Goal: Task Accomplishment & Management: Complete application form

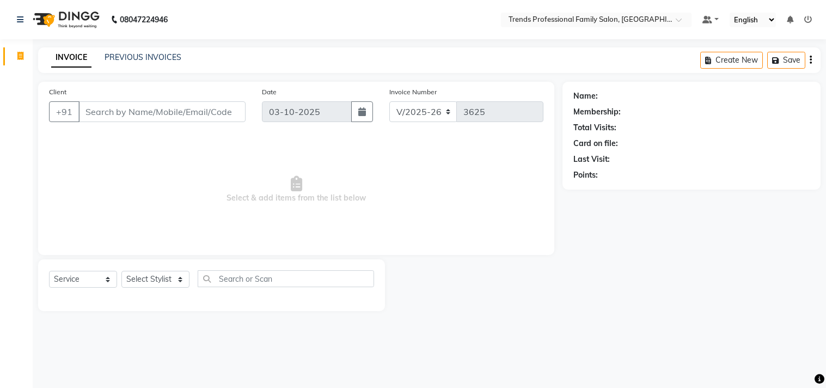
select select "7345"
select select "service"
drag, startPoint x: 0, startPoint y: 0, endPoint x: 156, endPoint y: 280, distance: 320.3
click at [156, 280] on select "Select Stylist AVANTHIKA [PERSON_NAME] [PERSON_NAME] [PERSON_NAME] RUSTHAM [PER…" at bounding box center [155, 279] width 68 height 17
select select "84239"
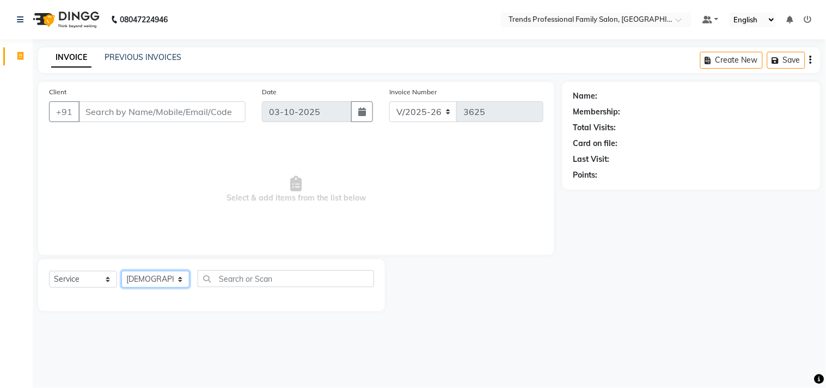
click at [121, 271] on select "Select Stylist AVANTHIKA [PERSON_NAME] [PERSON_NAME] [PERSON_NAME] RUSTHAM [PER…" at bounding box center [155, 279] width 68 height 17
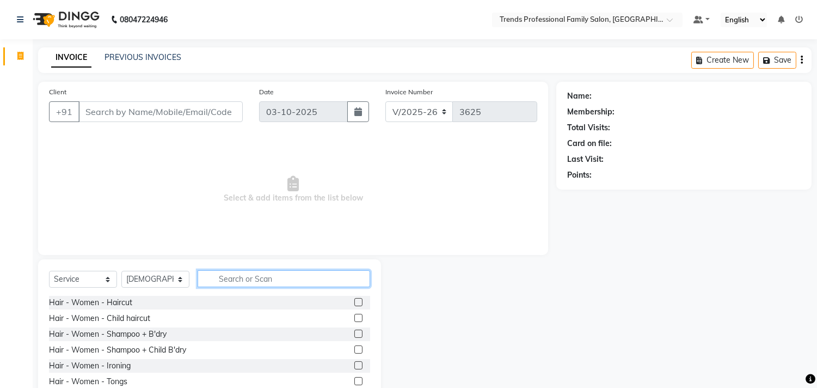
click at [236, 278] on input "text" at bounding box center [284, 278] width 173 height 17
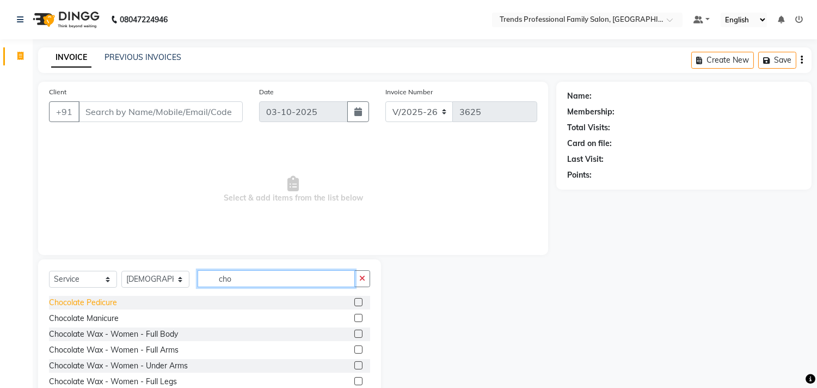
type input "cho"
click at [95, 301] on div "Chocolate Pedicure" at bounding box center [83, 302] width 68 height 11
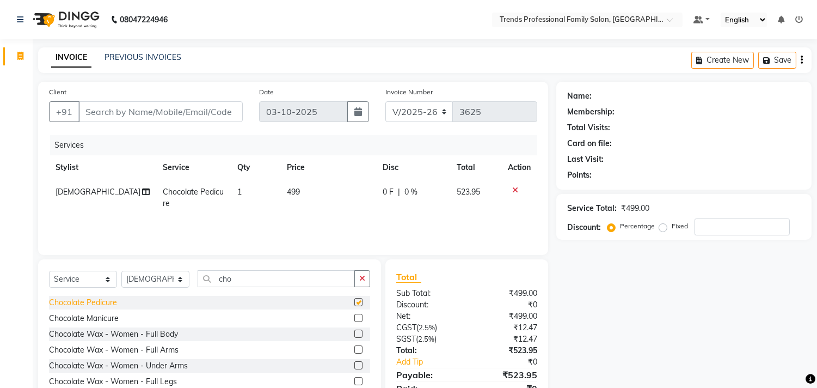
checkbox input "false"
click at [100, 318] on div "Chocolate Manicure" at bounding box center [84, 318] width 70 height 11
checkbox input "false"
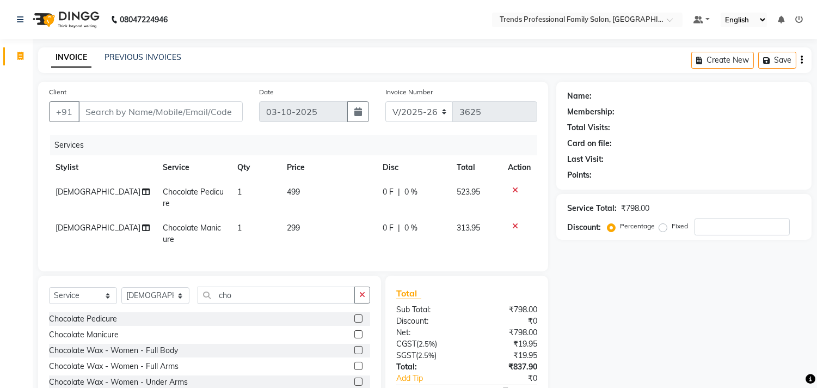
click at [63, 192] on span "[DEMOGRAPHIC_DATA]" at bounding box center [98, 192] width 85 height 10
select select "84239"
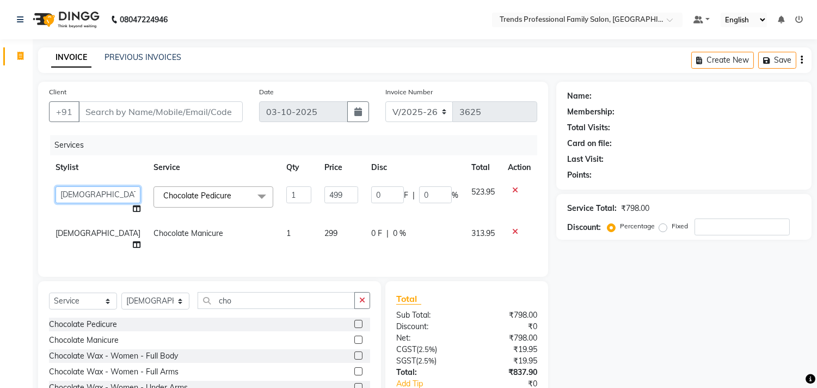
click at [66, 192] on select "AVANTHIKA [PERSON_NAME] [PERSON_NAME] [PERSON_NAME] RUSTHAM [PERSON_NAME] [PERS…" at bounding box center [98, 194] width 85 height 17
select select "92540"
click at [73, 235] on span "[DEMOGRAPHIC_DATA]" at bounding box center [98, 233] width 85 height 10
select select "84239"
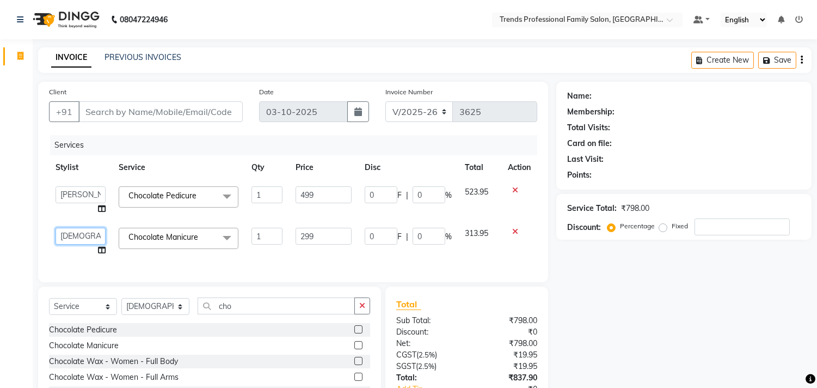
click at [73, 235] on select "AVANTHIKA [PERSON_NAME] [PERSON_NAME] [PERSON_NAME] RUSTHAM [PERSON_NAME] [PERS…" at bounding box center [81, 236] width 50 height 17
select select "63524"
click at [324, 198] on input "499" at bounding box center [324, 194] width 56 height 17
type input "4"
type input "650"
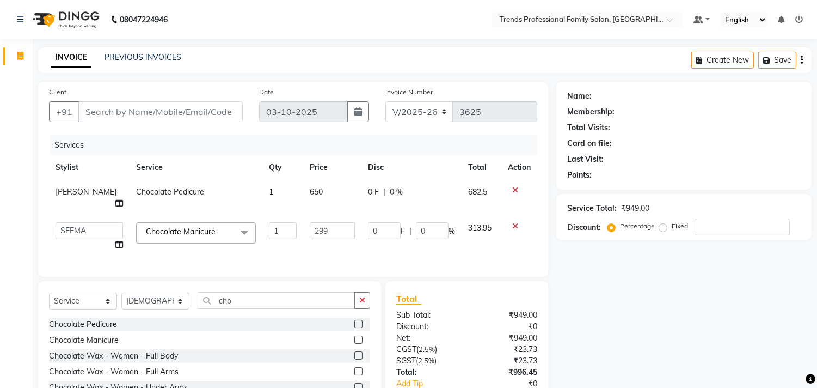
click at [600, 272] on div "Name: Membership: Total Visits: Card on file: Last Visit: Points: Service Total…" at bounding box center [689, 262] width 264 height 360
click at [334, 222] on input "299" at bounding box center [332, 230] width 45 height 17
type input "2"
type input "450"
click at [647, 302] on div "Name: Membership: Total Visits: Card on file: Last Visit: Points: Service Total…" at bounding box center [689, 262] width 264 height 360
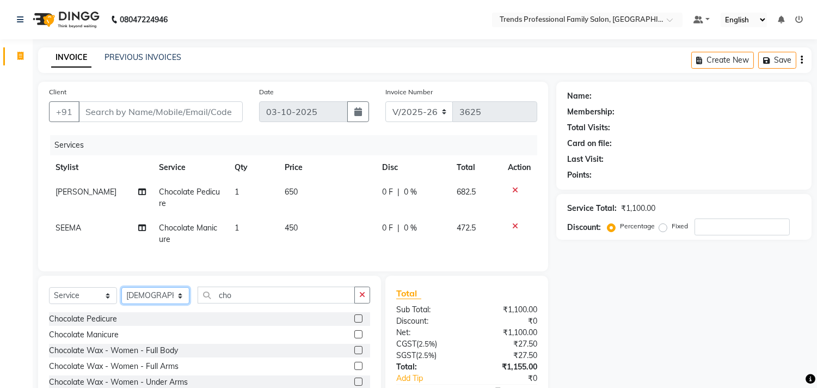
click at [170, 303] on select "Select Stylist AVANTHIKA [PERSON_NAME] [PERSON_NAME] [PERSON_NAME] RUSTHAM [PER…" at bounding box center [155, 295] width 68 height 17
select select "63524"
click at [121, 296] on select "Select Stylist AVANTHIKA [PERSON_NAME] [PERSON_NAME] [PERSON_NAME] RUSTHAM [PER…" at bounding box center [155, 295] width 68 height 17
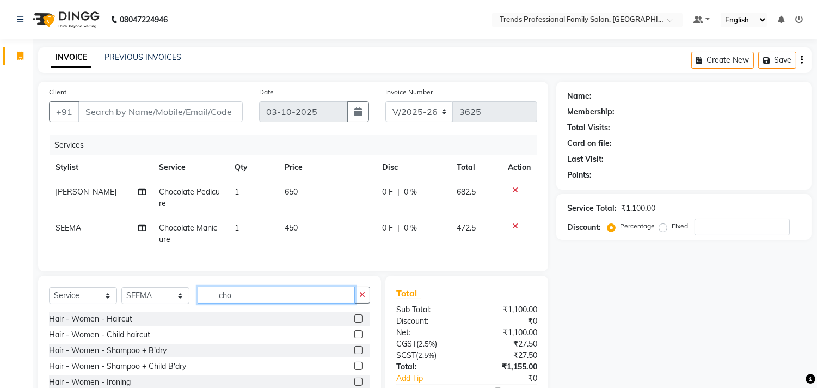
click at [252, 302] on input "cho" at bounding box center [276, 294] width 157 height 17
type input "c"
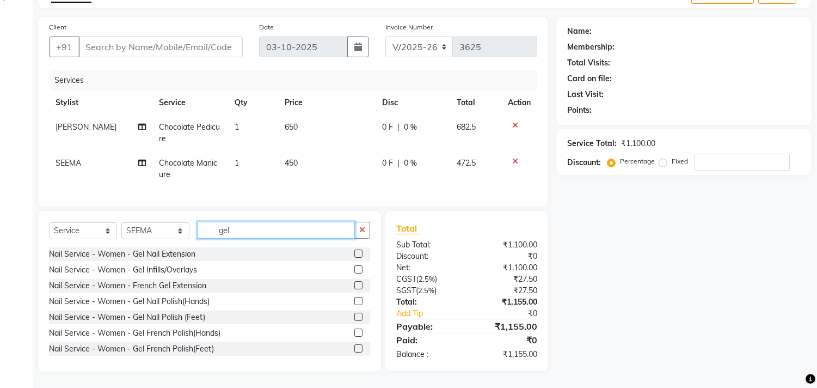
click at [244, 227] on input "gel" at bounding box center [276, 230] width 157 height 17
type input "g"
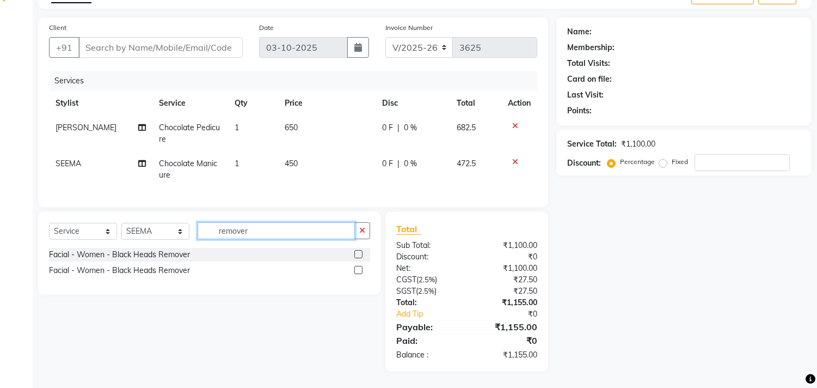
scroll to position [73, 0]
type input "remover"
click at [362, 231] on icon "button" at bounding box center [362, 231] width 6 height 8
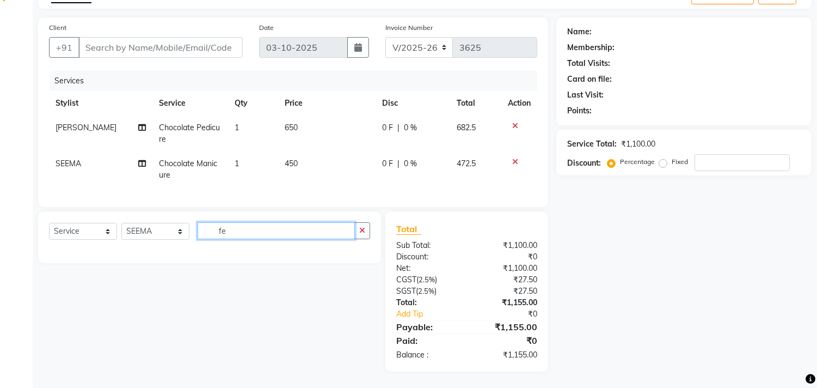
type input "f"
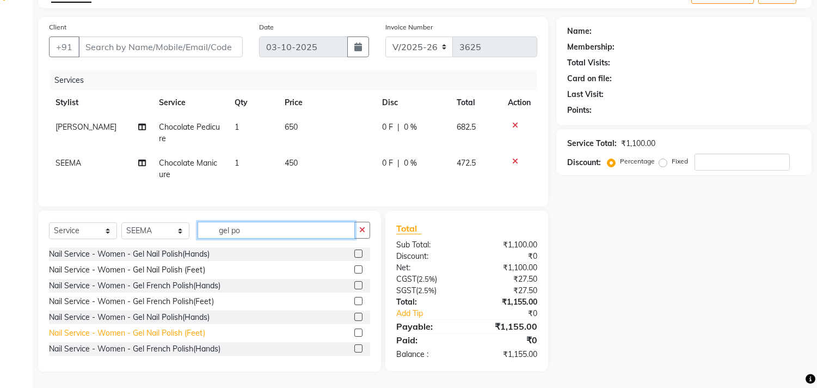
type input "gel po"
click at [166, 334] on div "Nail Service - Women - Gel Nail Polish (Feet)" at bounding box center [127, 332] width 156 height 11
checkbox input "false"
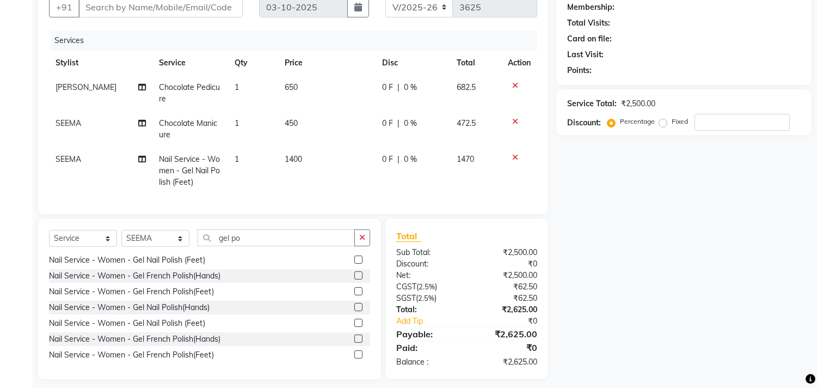
scroll to position [121, 0]
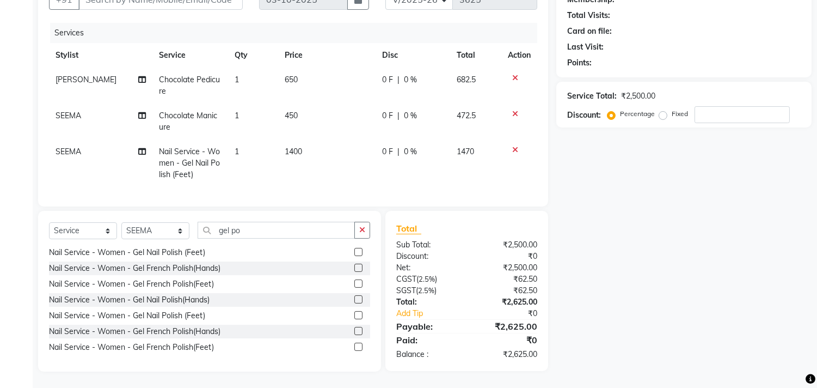
click at [300, 139] on td "1400" at bounding box center [326, 162] width 97 height 47
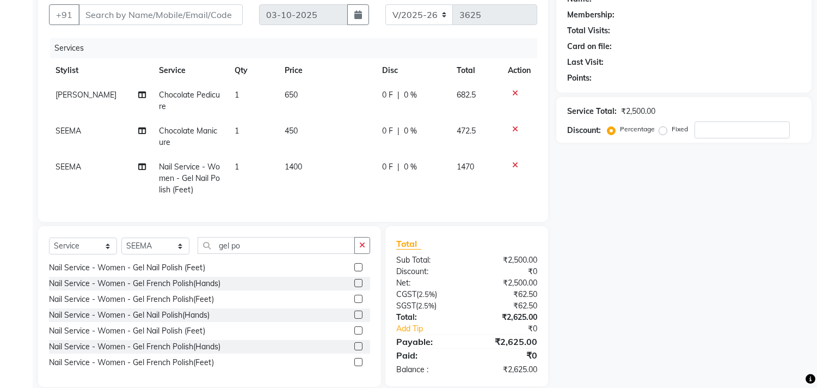
select select "63524"
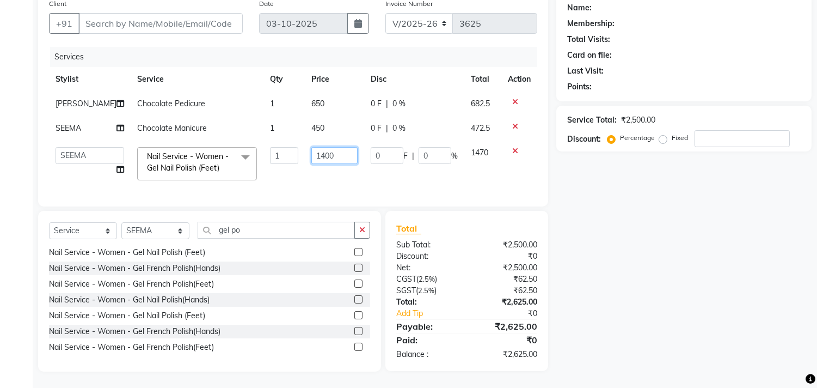
click at [340, 147] on input "1400" at bounding box center [335, 155] width 46 height 17
type input "1"
type input "600"
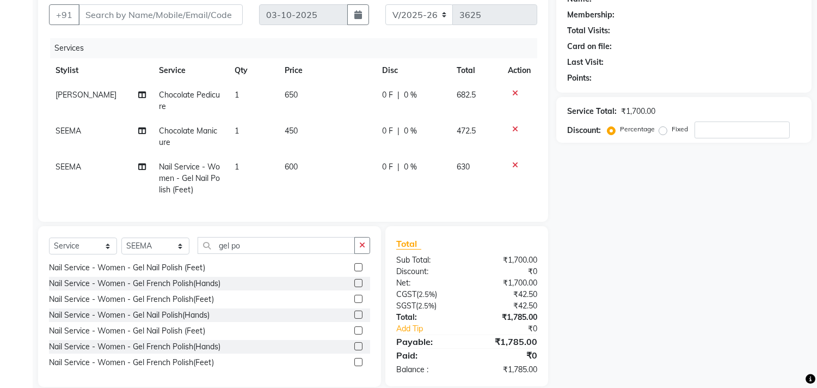
click at [663, 244] on div "Name: Membership: Total Visits: Card on file: Last Visit: Points: Service Total…" at bounding box center [689, 186] width 264 height 402
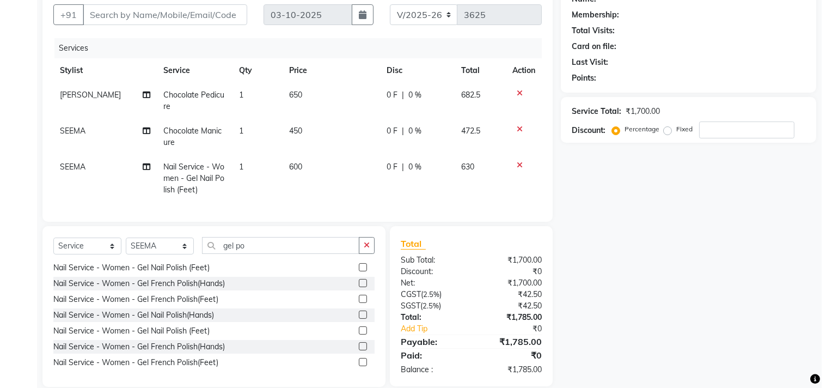
scroll to position [0, 0]
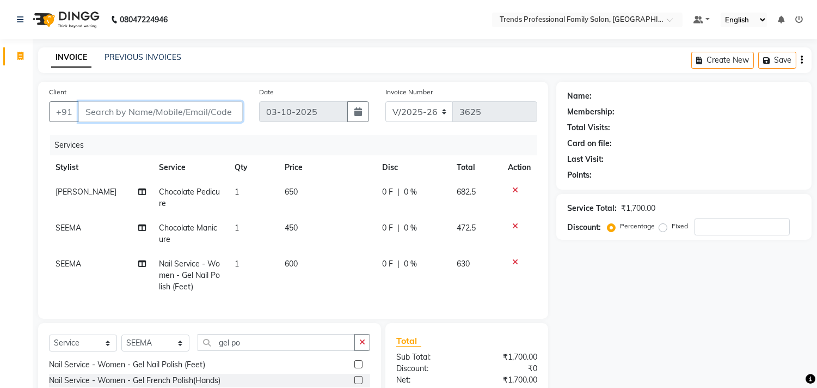
click at [187, 113] on input "Client" at bounding box center [160, 111] width 164 height 21
type input "8"
type input "0"
type input "8117395584"
click at [202, 112] on span "Add Client" at bounding box center [214, 111] width 43 height 11
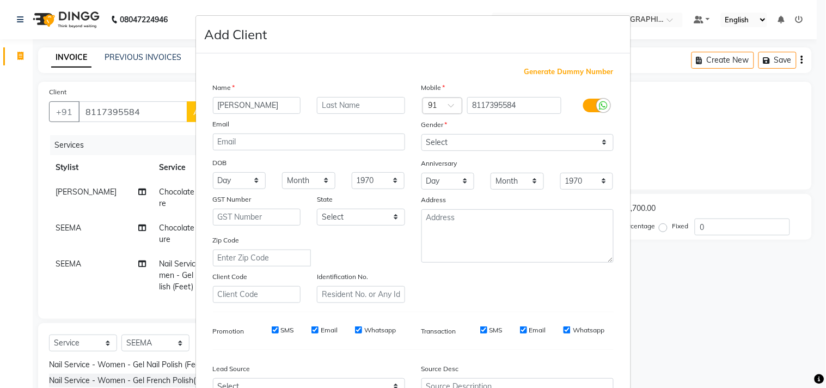
type input "[PERSON_NAME]"
click at [502, 138] on select "Select [DEMOGRAPHIC_DATA] [DEMOGRAPHIC_DATA] Other Prefer Not To Say" at bounding box center [518, 142] width 192 height 17
select select "[DEMOGRAPHIC_DATA]"
click at [422, 134] on select "Select [DEMOGRAPHIC_DATA] [DEMOGRAPHIC_DATA] Other Prefer Not To Say" at bounding box center [518, 142] width 192 height 17
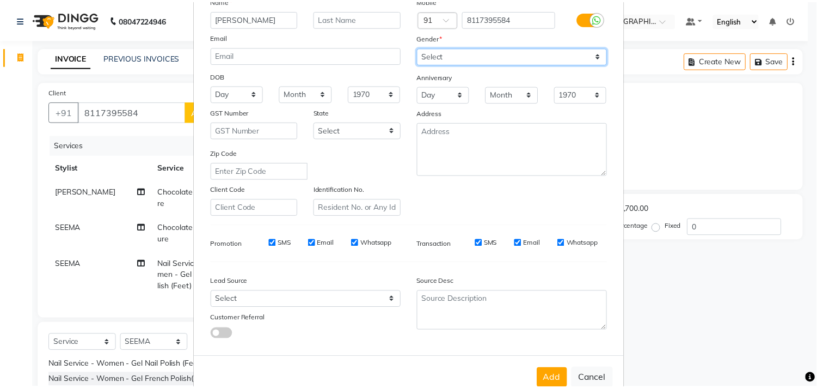
scroll to position [115, 0]
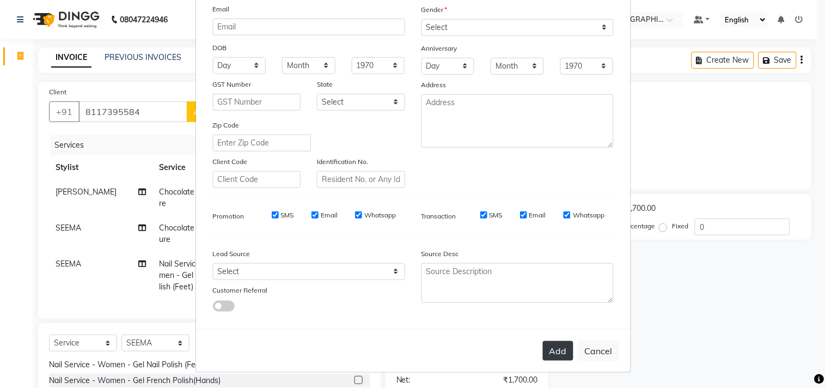
click at [555, 346] on button "Add" at bounding box center [558, 351] width 30 height 20
select select
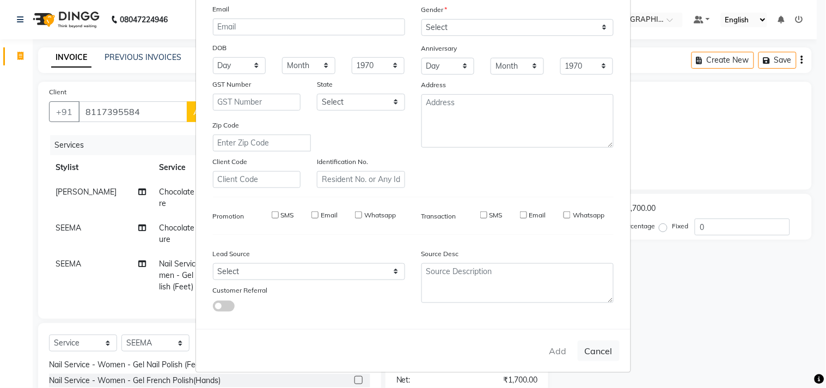
select select
checkbox input "false"
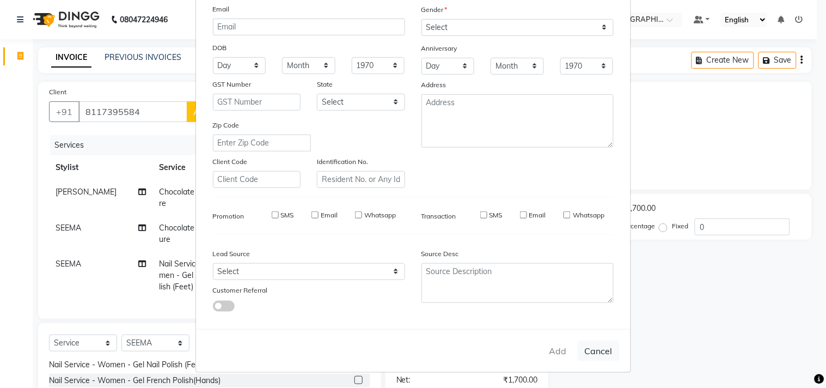
checkbox input "false"
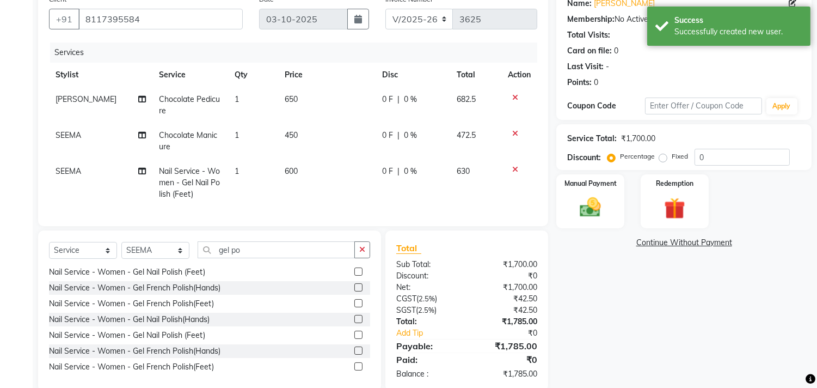
scroll to position [121, 0]
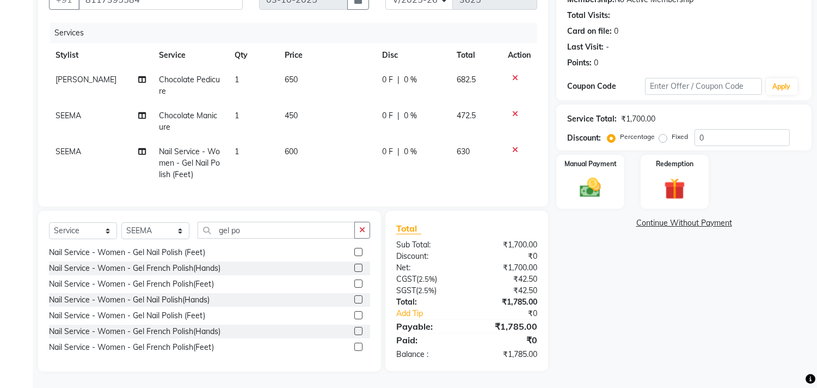
click at [196, 155] on span "Nail Service - Women - Gel Nail Polish (Feet)" at bounding box center [190, 162] width 61 height 33
select select "63524"
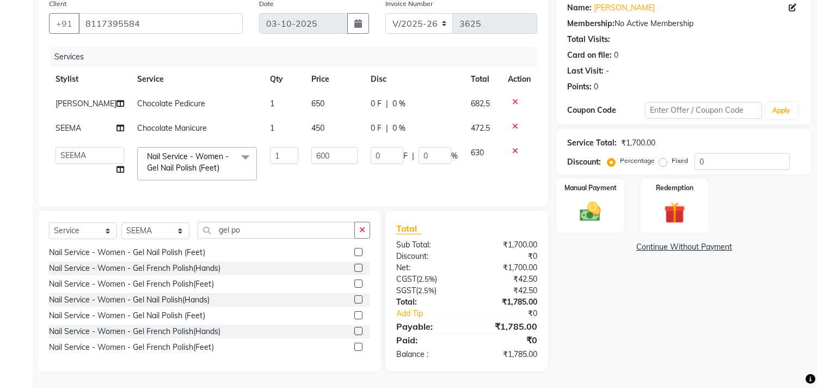
scroll to position [97, 0]
click at [219, 163] on link "x" at bounding box center [221, 168] width 5 height 10
type input "0"
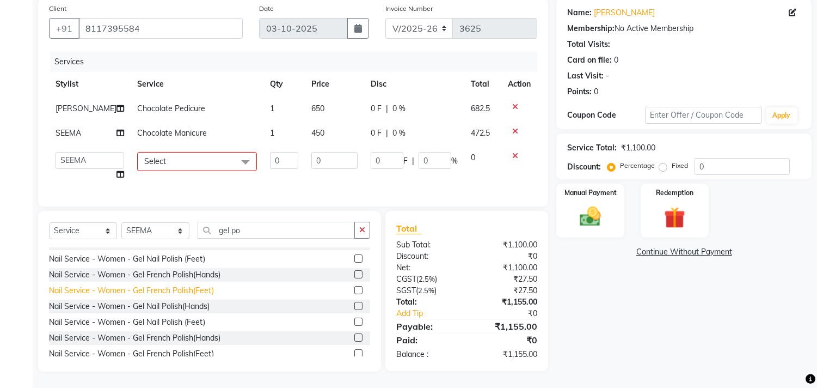
scroll to position [17, 0]
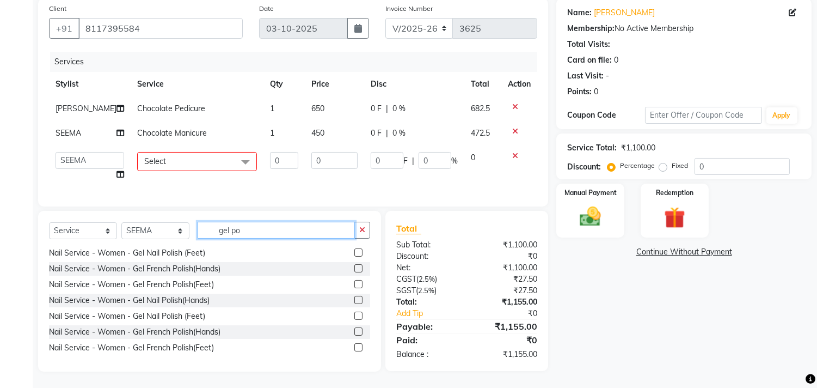
click at [253, 230] on input "gel po" at bounding box center [276, 230] width 157 height 17
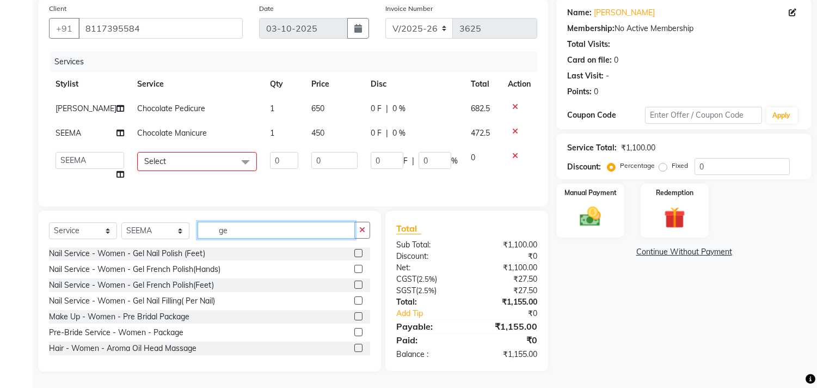
type input "g"
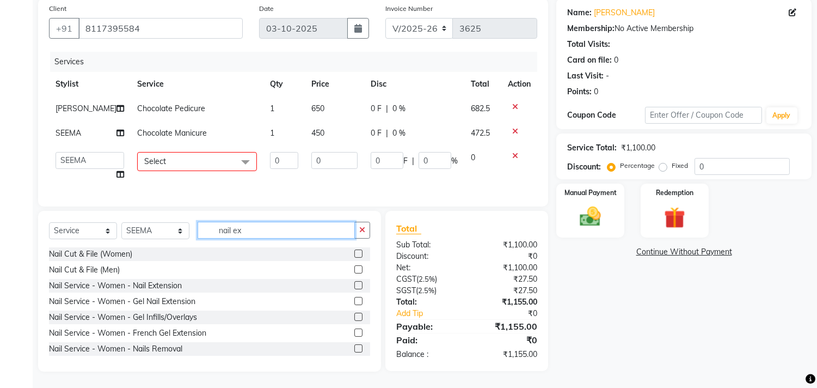
scroll to position [83, 0]
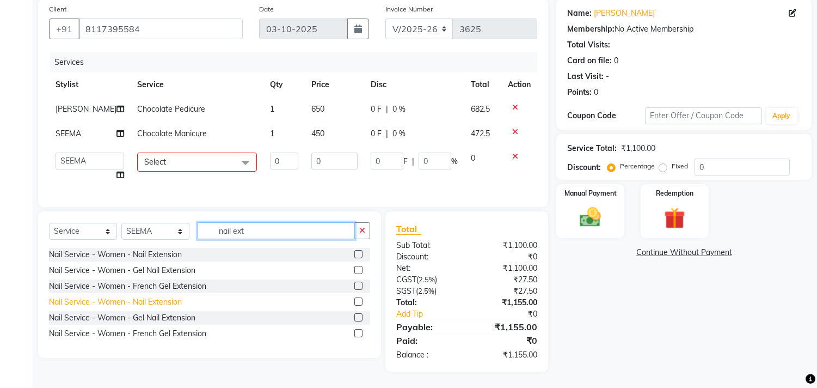
type input "nail ext"
click at [159, 301] on div "Nail Service - Women - Nail Extension" at bounding box center [115, 301] width 133 height 11
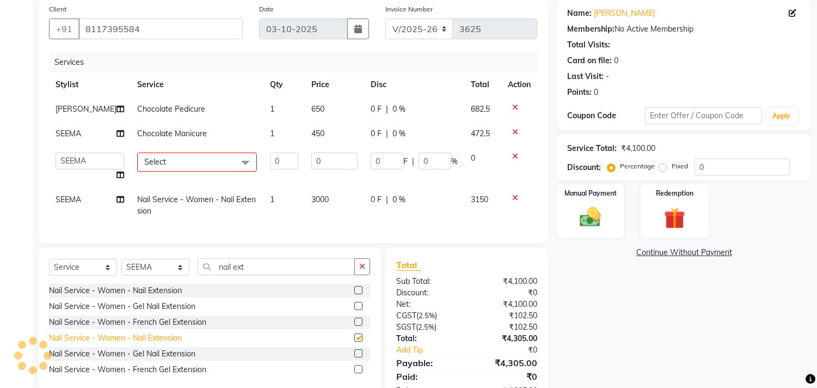
checkbox input "false"
click at [511, 197] on div at bounding box center [519, 198] width 23 height 8
click at [513, 194] on icon at bounding box center [515, 198] width 6 height 8
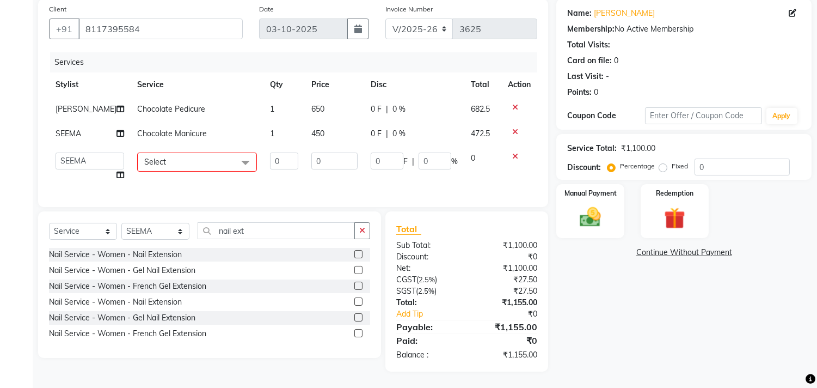
click at [514, 156] on icon at bounding box center [515, 156] width 6 height 8
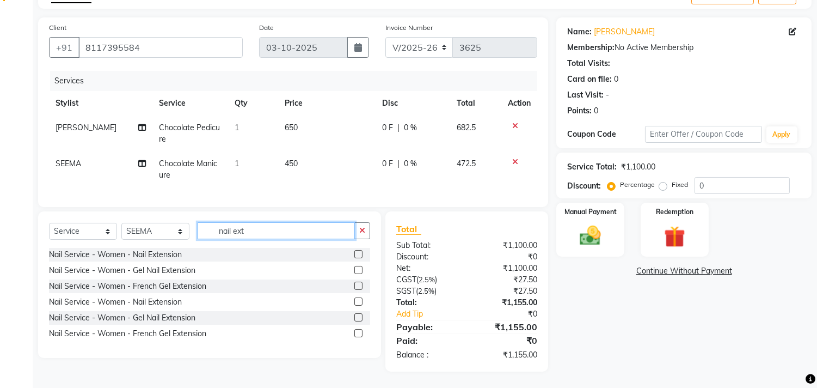
click at [262, 236] on input "nail ext" at bounding box center [276, 230] width 157 height 17
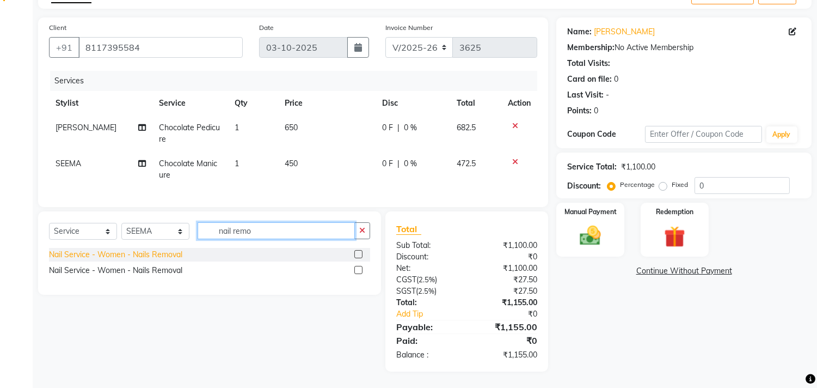
type input "nail remo"
click at [156, 257] on div "Nail Service - Women - Nails Removal" at bounding box center [115, 254] width 133 height 11
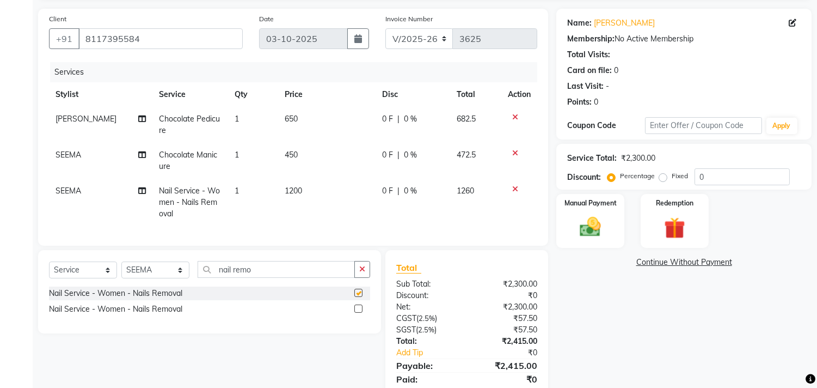
checkbox input "false"
click at [301, 191] on span "1200" at bounding box center [293, 191] width 17 height 10
select select "63524"
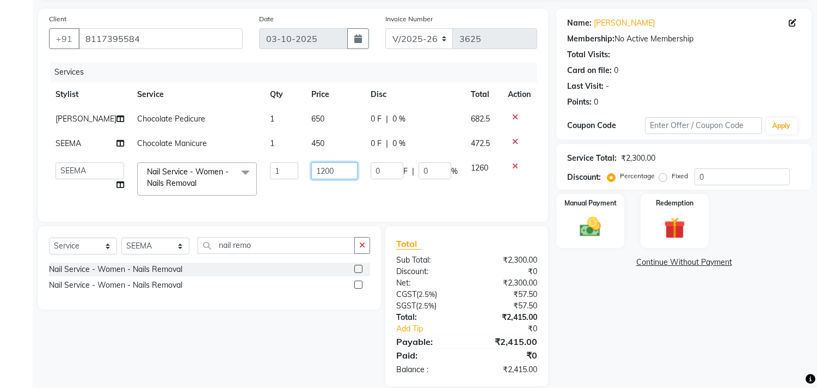
click at [329, 173] on input "1200" at bounding box center [335, 170] width 46 height 17
type input "1"
type input "600"
click at [569, 273] on div "Name: [PERSON_NAME] Membership: No Active Membership Total Visits: Card on file…" at bounding box center [689, 197] width 264 height 377
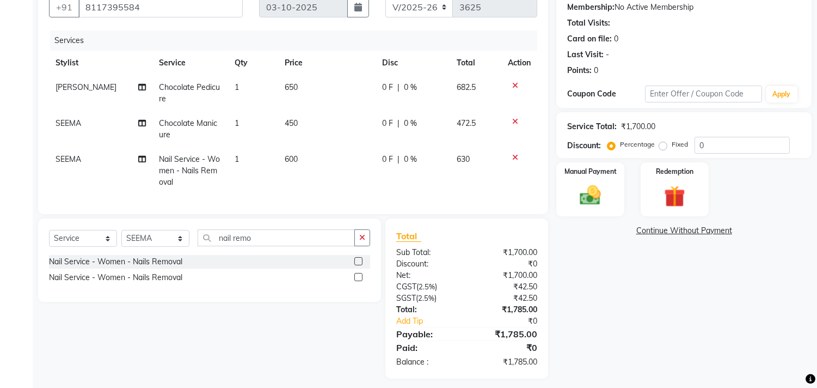
scroll to position [121, 0]
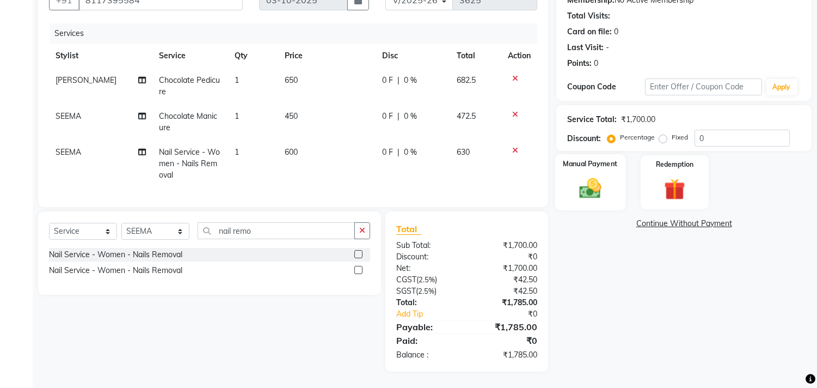
click at [597, 176] on img at bounding box center [591, 189] width 36 height 26
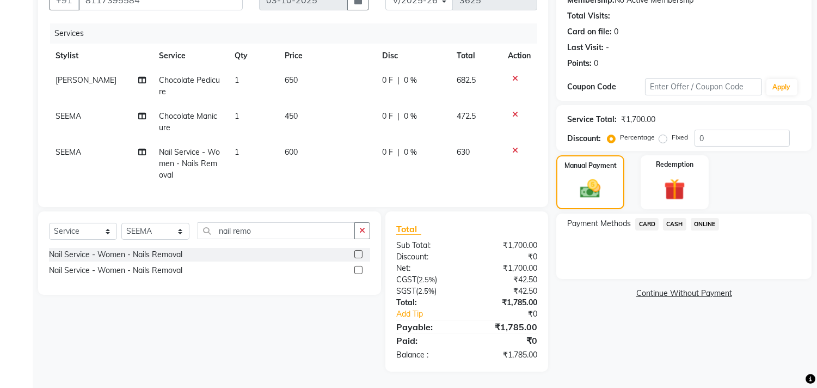
click at [700, 218] on span "ONLINE" at bounding box center [705, 224] width 28 height 13
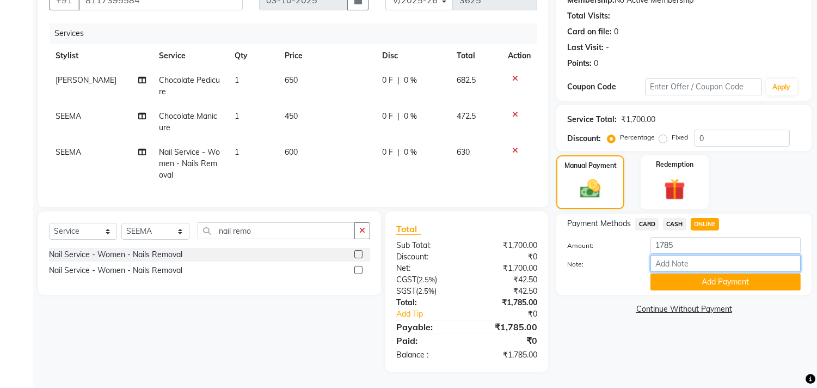
click at [689, 255] on input "Note:" at bounding box center [726, 263] width 150 height 17
type input "THANK YOU VISIT AGAIN"
click at [722, 273] on button "Add Payment" at bounding box center [726, 281] width 150 height 17
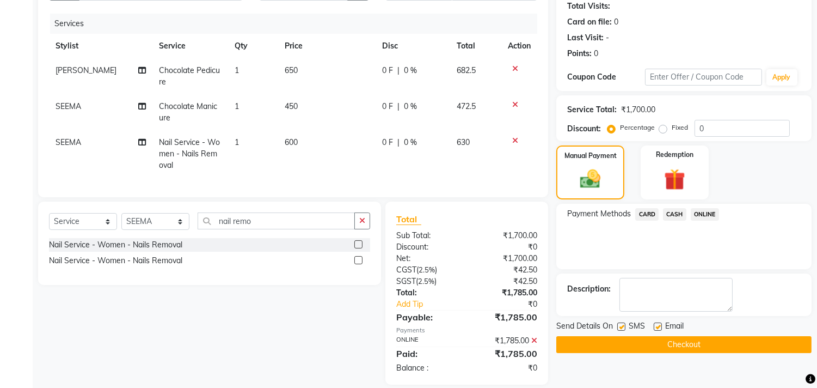
scroll to position [143, 0]
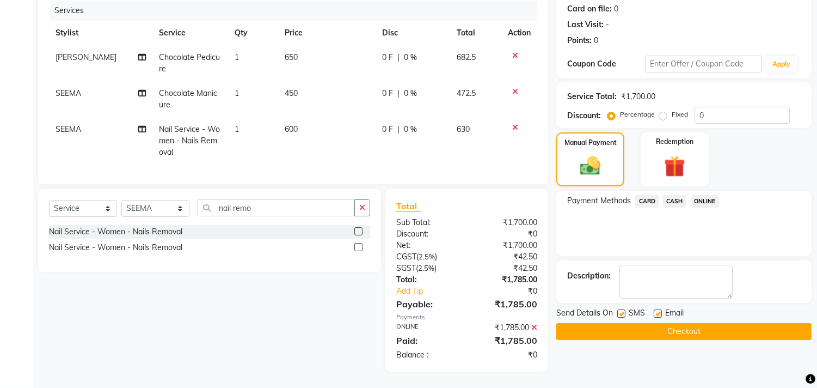
click at [658, 309] on label at bounding box center [658, 313] width 8 height 8
click at [658, 310] on input "checkbox" at bounding box center [657, 313] width 7 height 7
checkbox input "false"
click at [652, 323] on button "Checkout" at bounding box center [684, 331] width 255 height 17
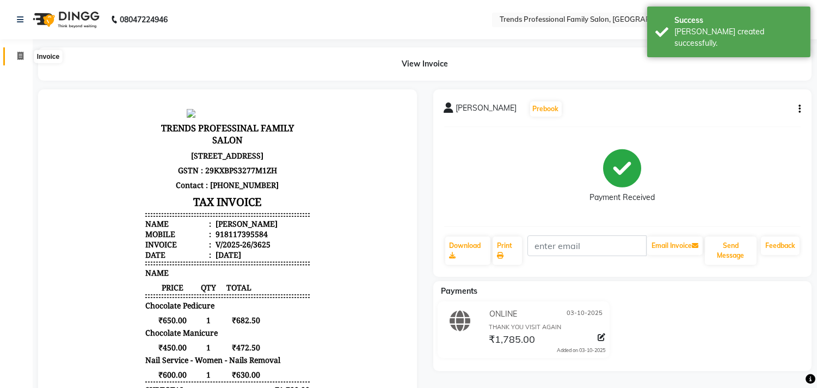
click at [11, 59] on span at bounding box center [20, 56] width 19 height 13
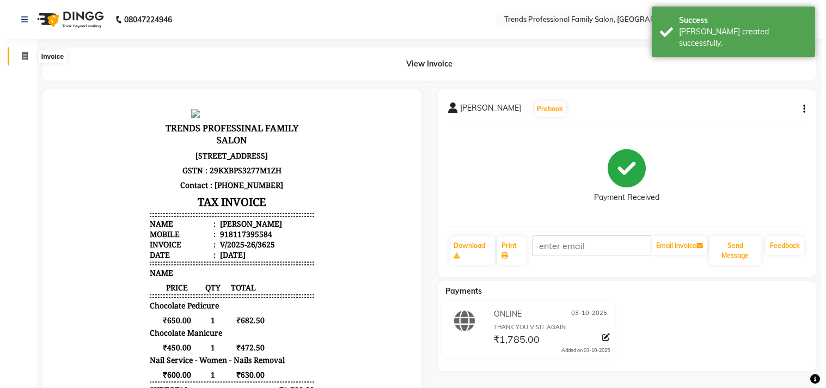
select select "service"
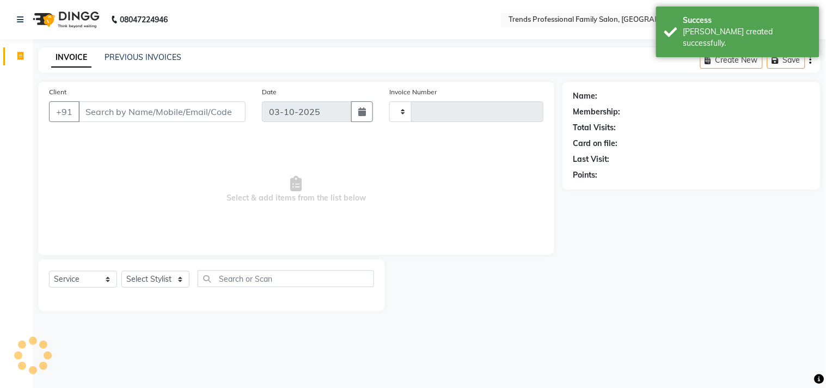
type input "3626"
select select "7345"
click at [145, 275] on select "Select Stylist" at bounding box center [155, 279] width 68 height 17
select select "63519"
click at [121, 271] on select "Select Stylist AVANTHIKA [PERSON_NAME] [PERSON_NAME] [PERSON_NAME] RUSTHAM [PER…" at bounding box center [155, 279] width 68 height 17
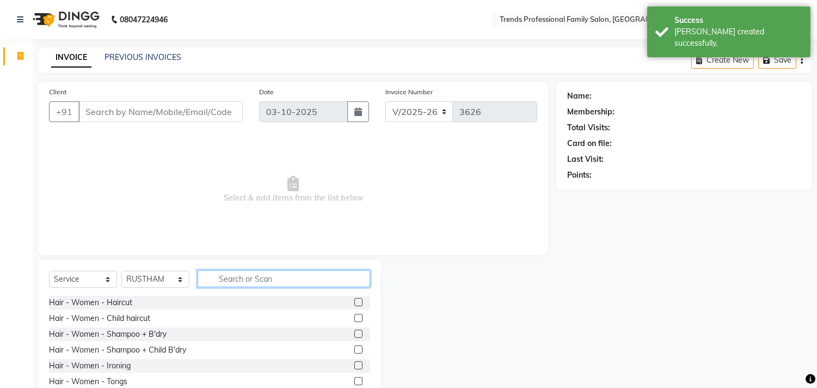
click at [249, 281] on input "text" at bounding box center [284, 278] width 173 height 17
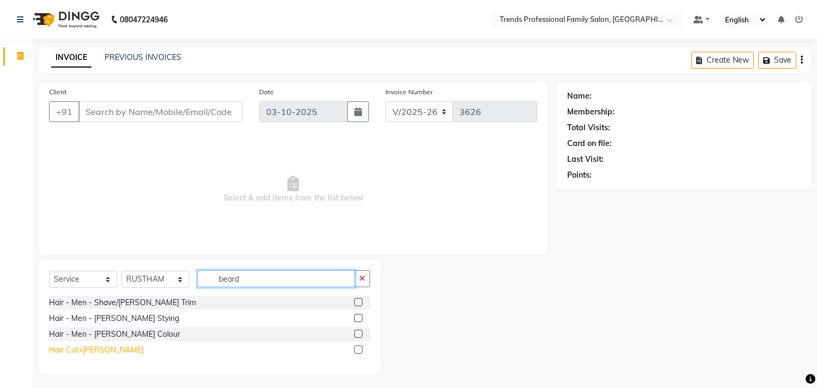
type input "beard"
click at [76, 349] on div "Hair Cut+[PERSON_NAME]" at bounding box center [96, 349] width 95 height 11
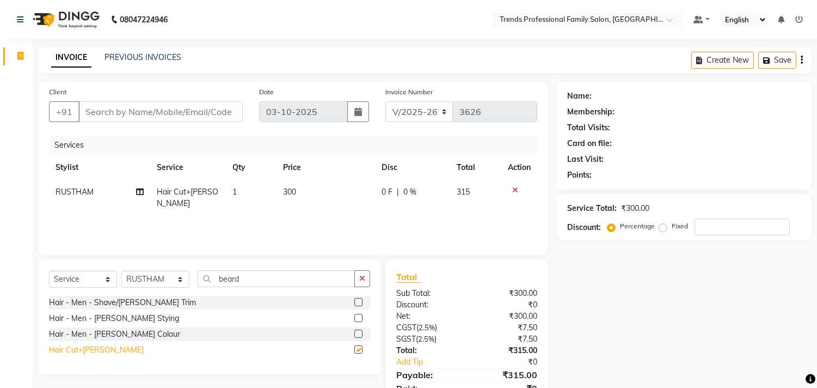
checkbox input "false"
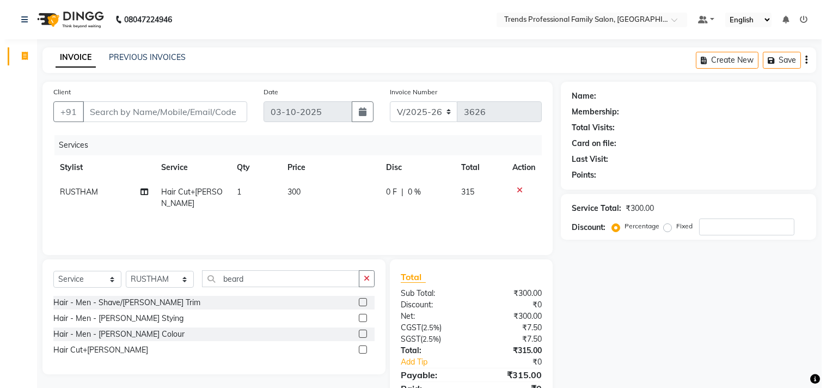
scroll to position [47, 0]
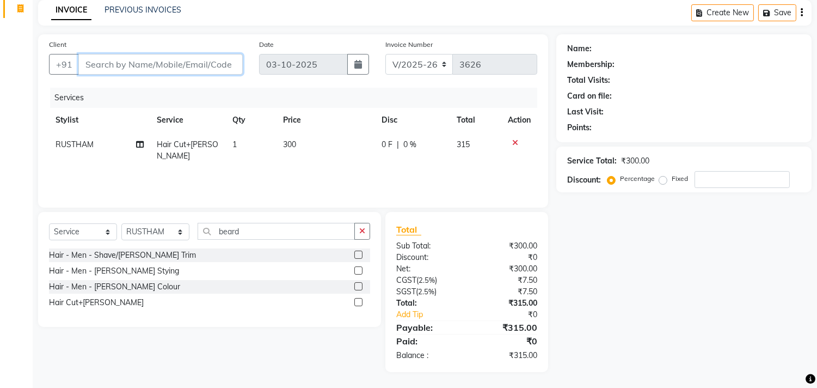
click at [161, 59] on input "Client" at bounding box center [160, 64] width 164 height 21
type input "9"
type input "0"
type input "9108341881"
click at [215, 61] on span "Add Client" at bounding box center [214, 64] width 43 height 11
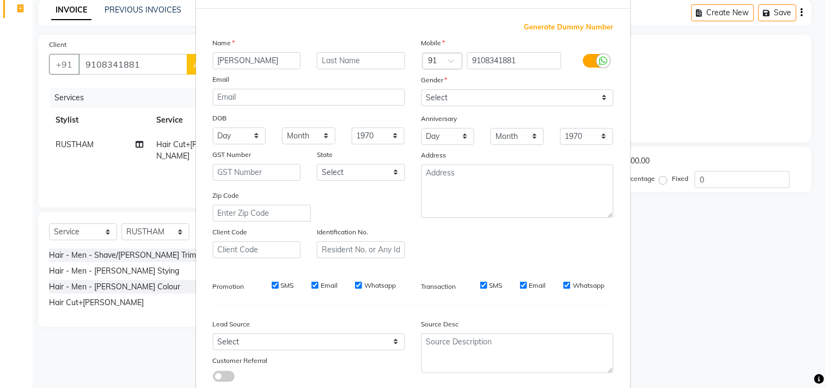
scroll to position [0, 0]
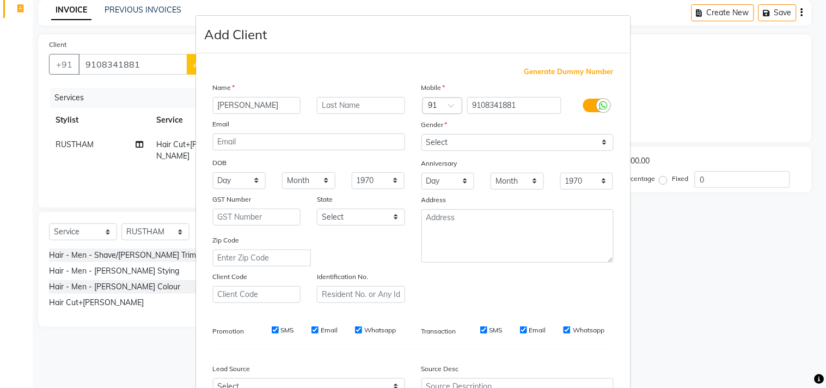
type input "[PERSON_NAME]"
click at [444, 142] on select "Select [DEMOGRAPHIC_DATA] [DEMOGRAPHIC_DATA] Other Prefer Not To Say" at bounding box center [518, 142] width 192 height 17
select select "[DEMOGRAPHIC_DATA]"
click at [422, 134] on select "Select [DEMOGRAPHIC_DATA] [DEMOGRAPHIC_DATA] Other Prefer Not To Say" at bounding box center [518, 142] width 192 height 17
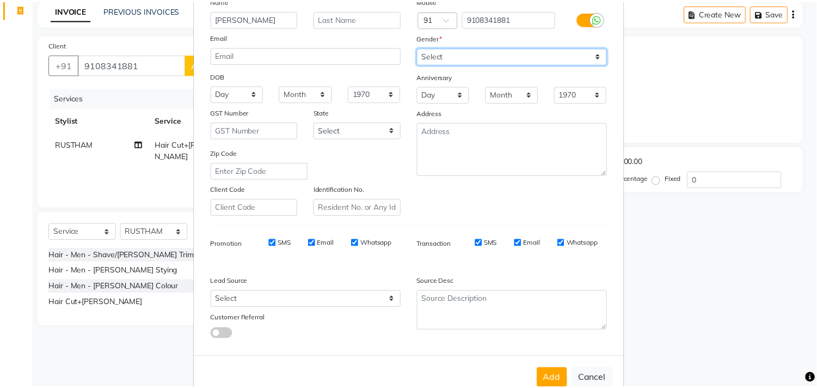
scroll to position [115, 0]
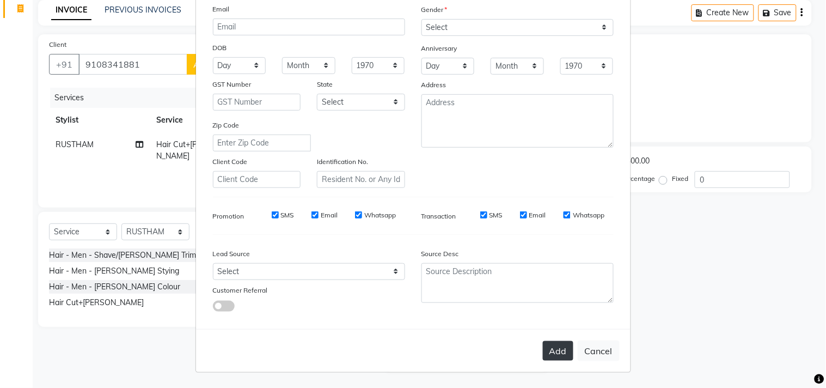
click at [560, 343] on button "Add" at bounding box center [558, 351] width 30 height 20
select select
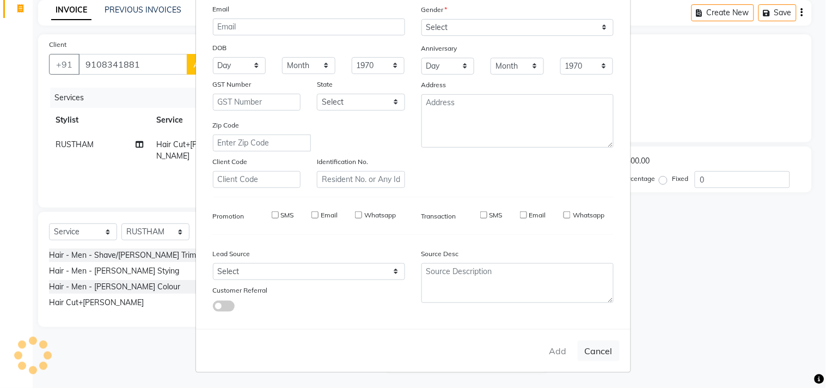
select select
checkbox input "false"
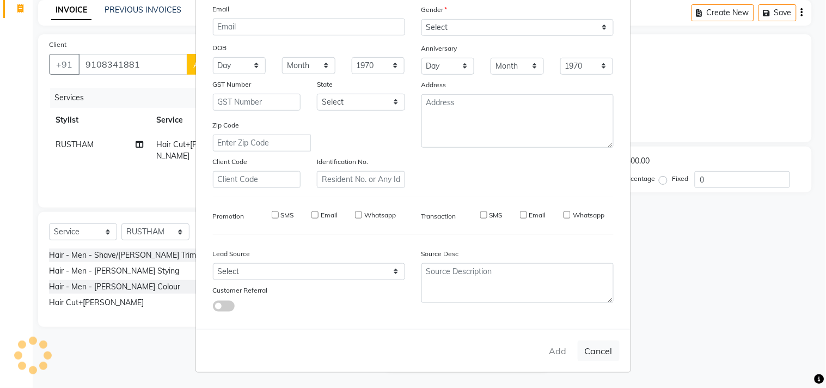
checkbox input "false"
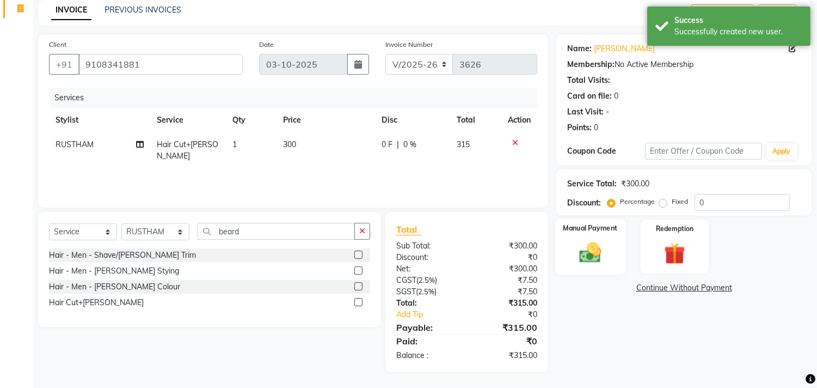
click at [596, 248] on img at bounding box center [591, 253] width 36 height 26
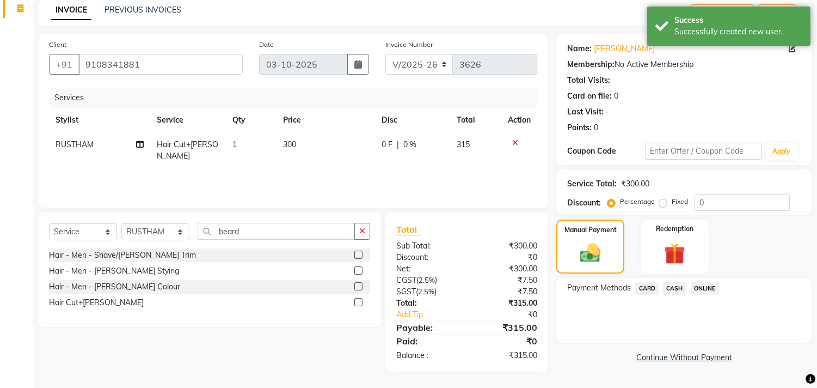
click at [704, 284] on span "ONLINE" at bounding box center [705, 288] width 28 height 13
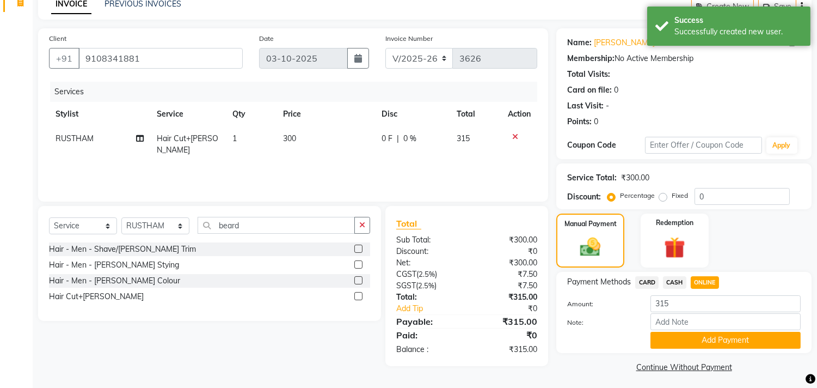
scroll to position [57, 0]
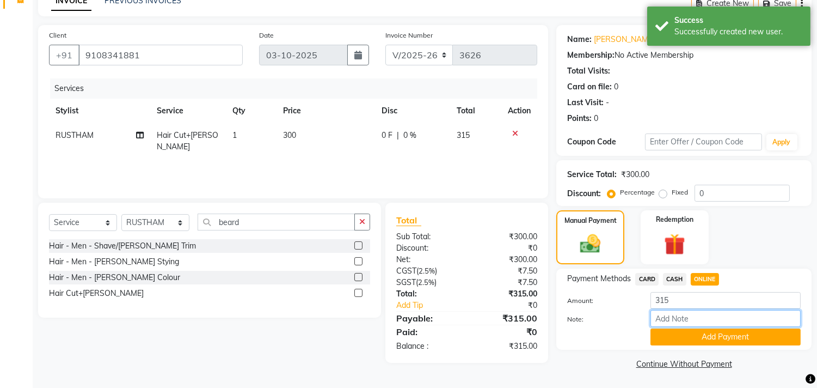
click at [682, 323] on input "Note:" at bounding box center [726, 318] width 150 height 17
type input "THANK YOU VISIT AGAIN"
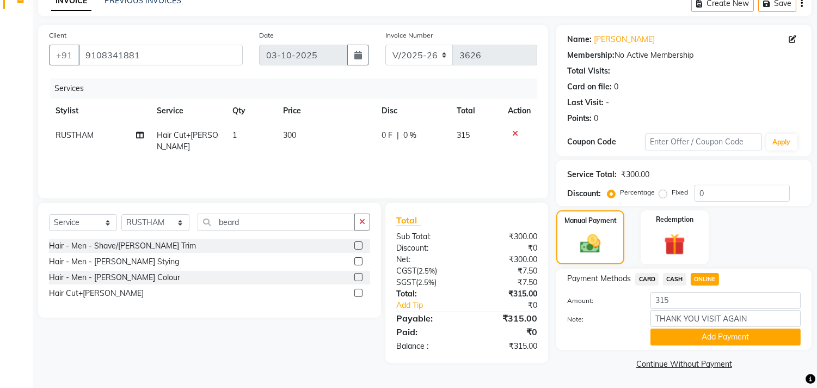
drag, startPoint x: 681, startPoint y: 341, endPoint x: 622, endPoint y: 331, distance: 59.1
click at [657, 340] on button "Add Payment" at bounding box center [726, 336] width 150 height 17
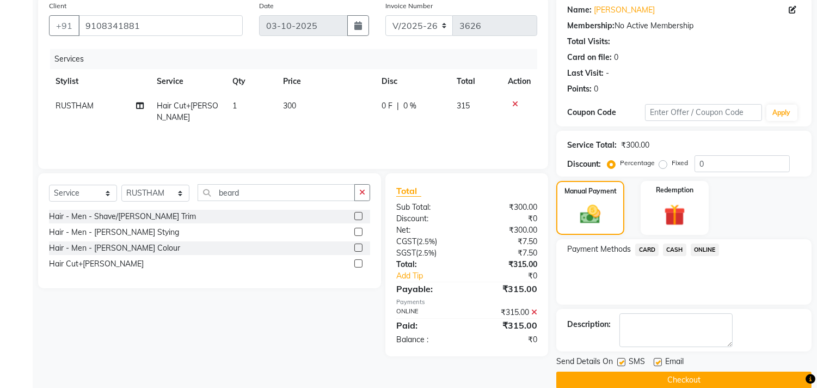
scroll to position [102, 0]
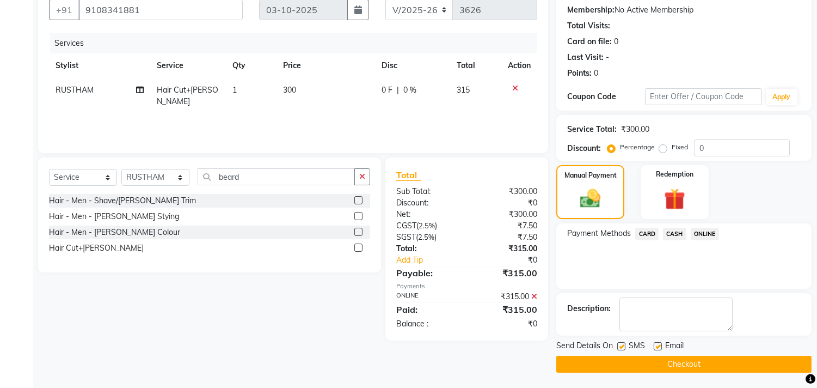
click at [634, 354] on div "Send Details On SMS Email Checkout" at bounding box center [684, 356] width 255 height 33
click at [636, 358] on button "Checkout" at bounding box center [684, 364] width 255 height 17
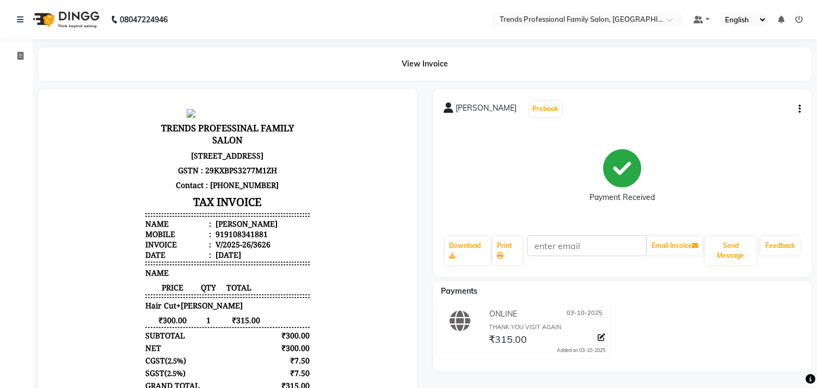
select select "service"
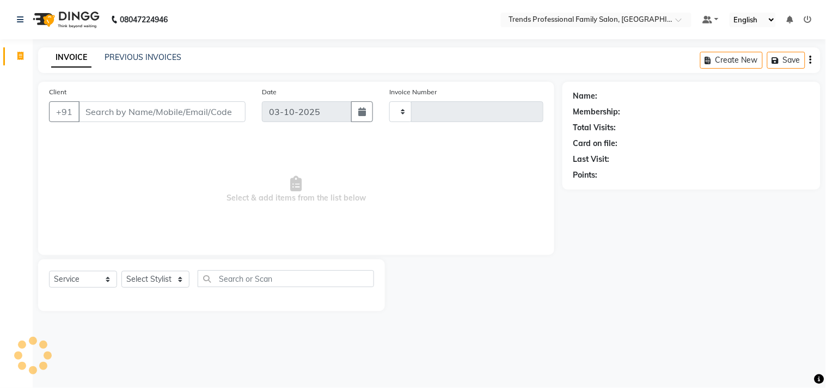
type input "3627"
select select "7345"
click at [183, 106] on input "Client" at bounding box center [161, 111] width 167 height 21
click at [145, 285] on select "Select Stylist AVANTHIKA [PERSON_NAME] [PERSON_NAME] [PERSON_NAME] RUSTHAM [PER…" at bounding box center [155, 279] width 68 height 17
select select "63521"
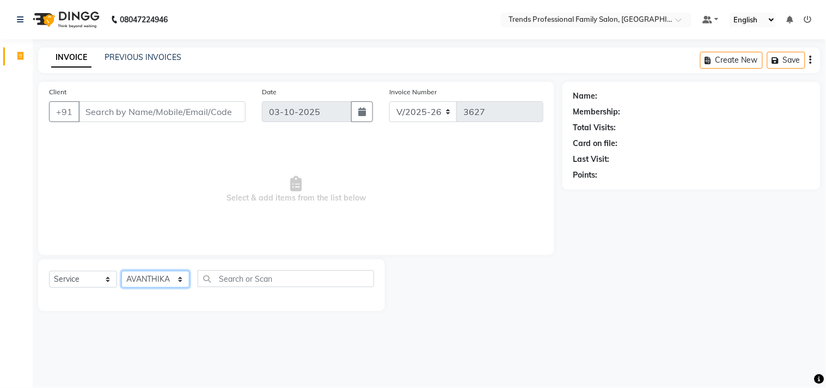
click at [121, 271] on select "Select Stylist AVANTHIKA [PERSON_NAME] [PERSON_NAME] [PERSON_NAME] RUSTHAM [PER…" at bounding box center [155, 279] width 68 height 17
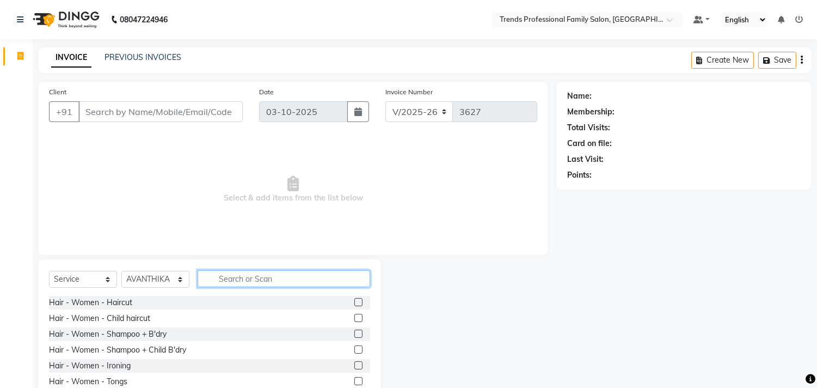
click at [225, 278] on input "text" at bounding box center [284, 278] width 173 height 17
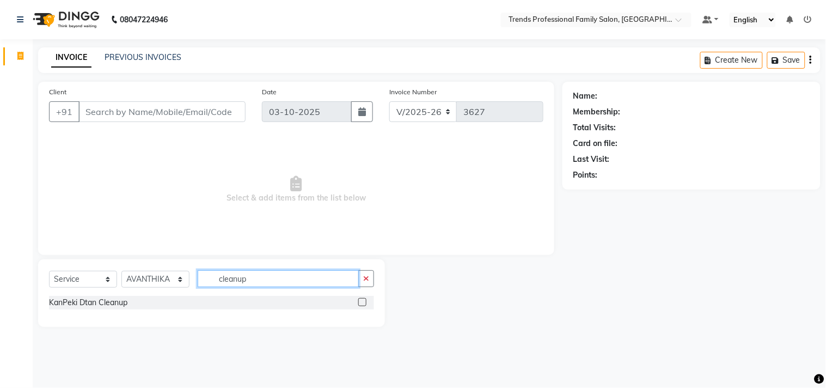
click at [274, 279] on input "cleanup" at bounding box center [278, 278] width 161 height 17
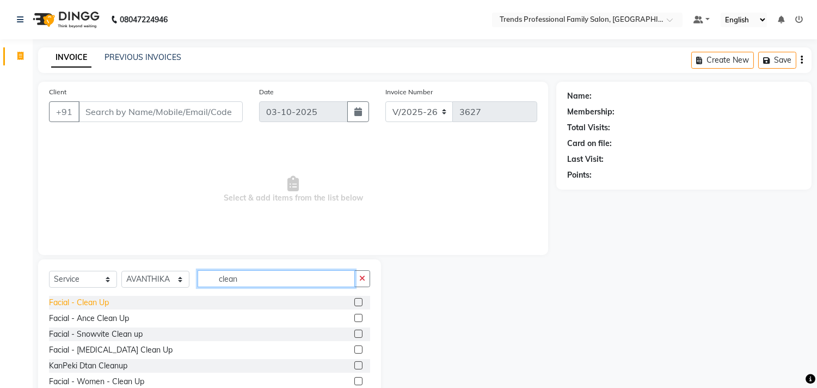
type input "clean"
click at [64, 300] on div "Facial - Clean Up" at bounding box center [79, 302] width 60 height 11
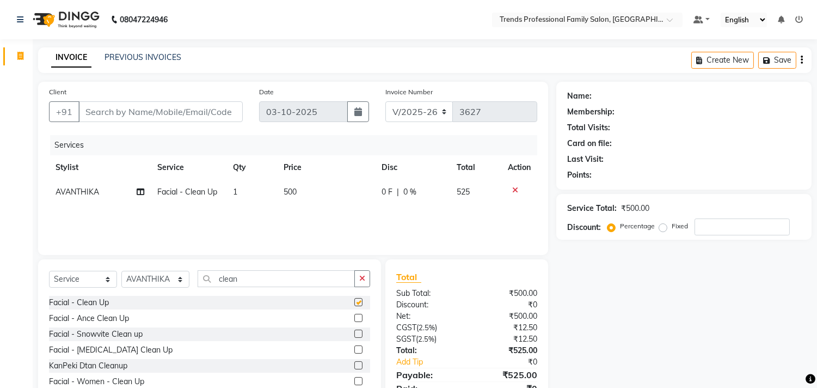
checkbox input "false"
click at [160, 275] on select "Select Stylist AVANTHIKA [PERSON_NAME] [PERSON_NAME] [PERSON_NAME] RUSTHAM [PER…" at bounding box center [155, 279] width 68 height 17
click at [121, 271] on select "Select Stylist AVANTHIKA [PERSON_NAME] [PERSON_NAME] [PERSON_NAME] RUSTHAM [PER…" at bounding box center [155, 279] width 68 height 17
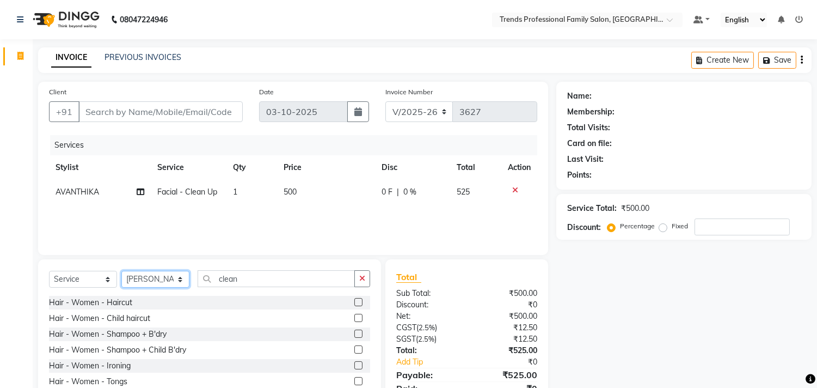
drag, startPoint x: 178, startPoint y: 282, endPoint x: 160, endPoint y: 273, distance: 20.5
click at [176, 280] on select "Select Stylist AVANTHIKA [PERSON_NAME] [PERSON_NAME] [PERSON_NAME] RUSTHAM [PER…" at bounding box center [155, 279] width 68 height 17
select select "84239"
click at [121, 271] on select "Select Stylist AVANTHIKA [PERSON_NAME] [PERSON_NAME] [PERSON_NAME] RUSTHAM [PER…" at bounding box center [155, 279] width 68 height 17
drag, startPoint x: 253, startPoint y: 289, endPoint x: 204, endPoint y: 268, distance: 53.7
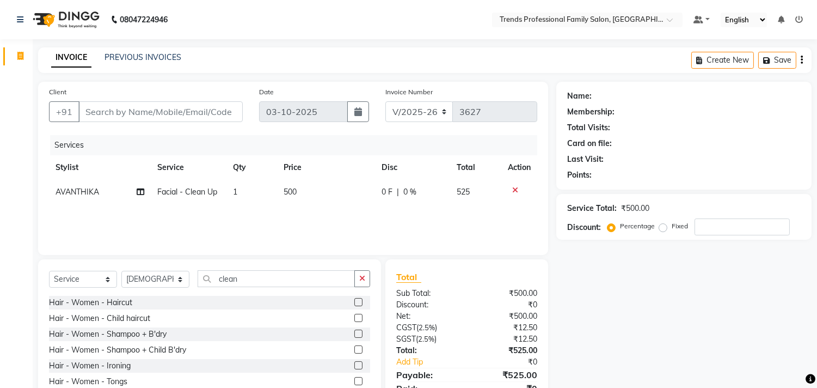
click at [204, 268] on div "Select Service Product Membership Package Voucher Prepaid Gift Card Select Styl…" at bounding box center [209, 339] width 343 height 161
click at [251, 286] on input "clean" at bounding box center [276, 278] width 157 height 17
drag, startPoint x: 246, startPoint y: 281, endPoint x: 193, endPoint y: 277, distance: 53.0
click at [193, 277] on div "Select Service Product Membership Package Voucher Prepaid Gift Card Select Styl…" at bounding box center [209, 283] width 321 height 26
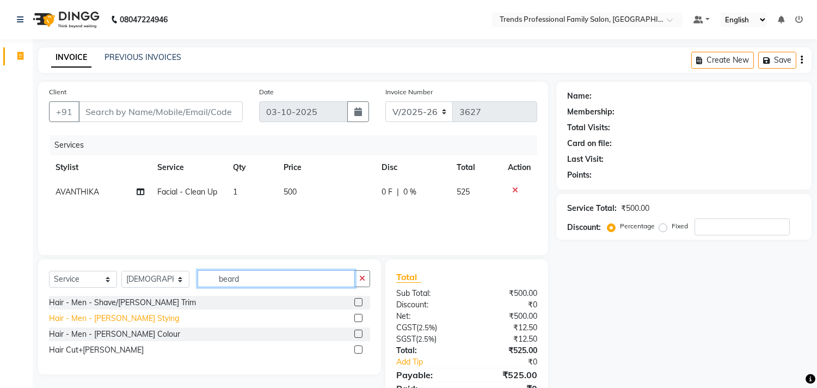
type input "beard"
click at [111, 320] on div "Hair - Men - [PERSON_NAME] Stying" at bounding box center [114, 318] width 130 height 11
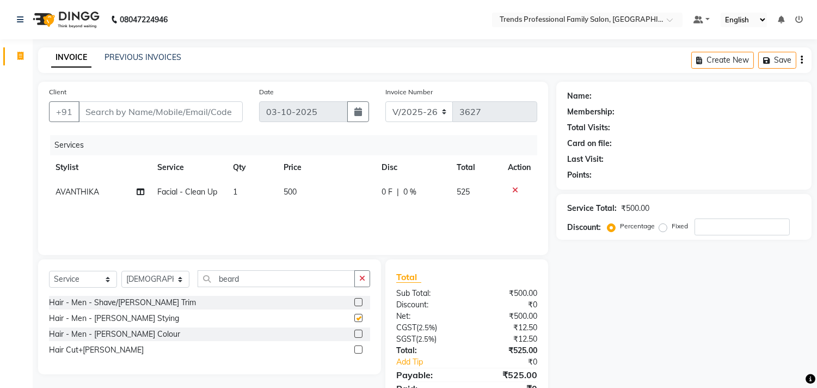
checkbox input "false"
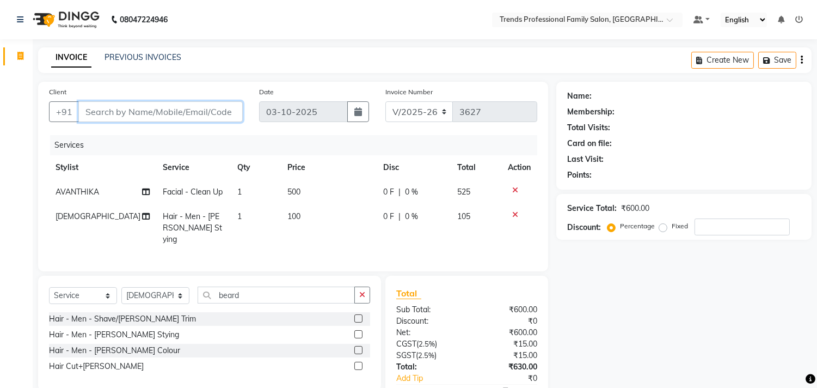
click at [170, 118] on input "Client" at bounding box center [160, 111] width 164 height 21
type input "7"
type input "0"
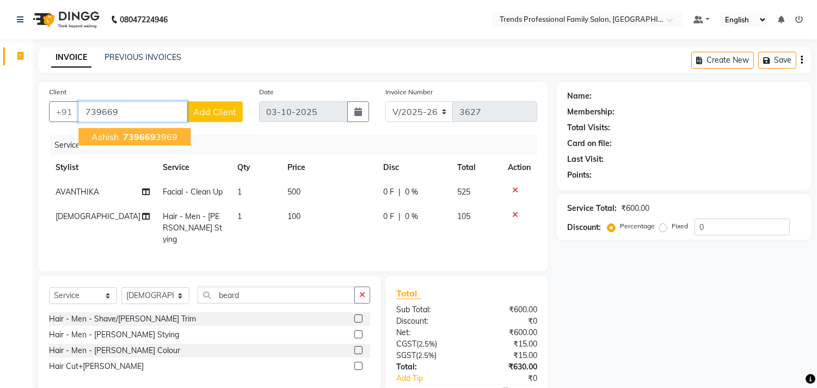
click at [158, 135] on ngb-highlight "739669 3969" at bounding box center [149, 136] width 57 height 11
type input "7396693969"
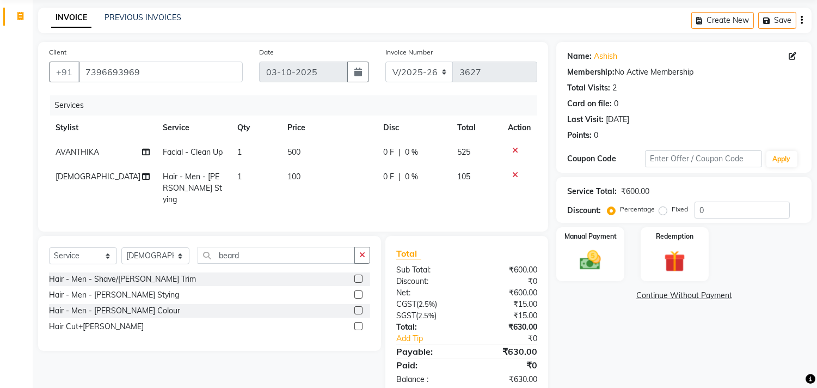
scroll to position [62, 0]
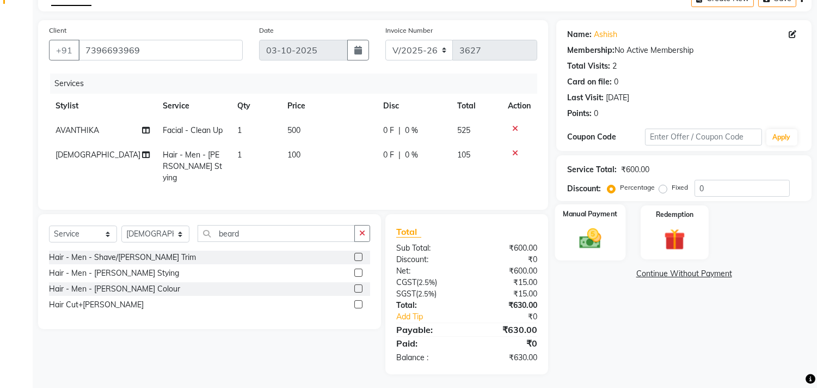
click at [606, 245] on img at bounding box center [591, 239] width 36 height 26
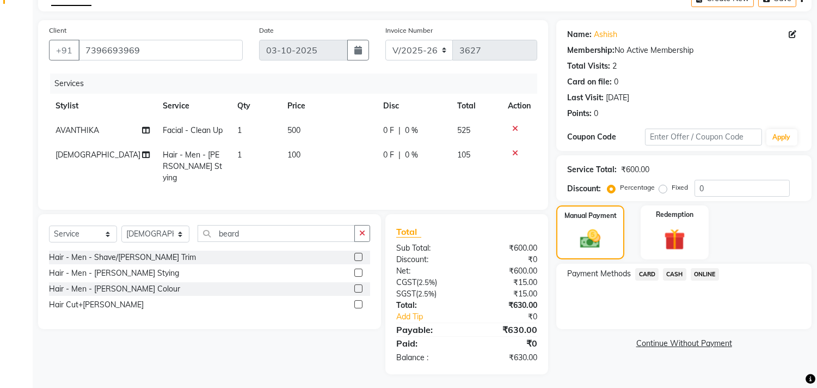
click at [711, 273] on span "ONLINE" at bounding box center [705, 274] width 28 height 13
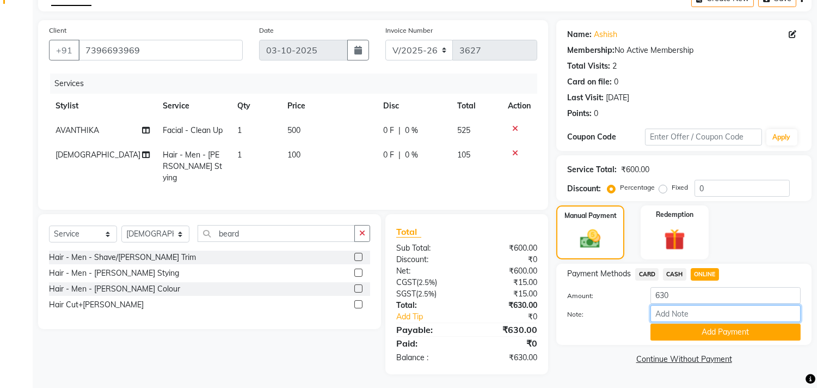
click at [696, 313] on input "Note:" at bounding box center [726, 313] width 150 height 17
type input "THANK YOU VISIT AGAIN"
click at [703, 338] on button "Add Payment" at bounding box center [726, 331] width 150 height 17
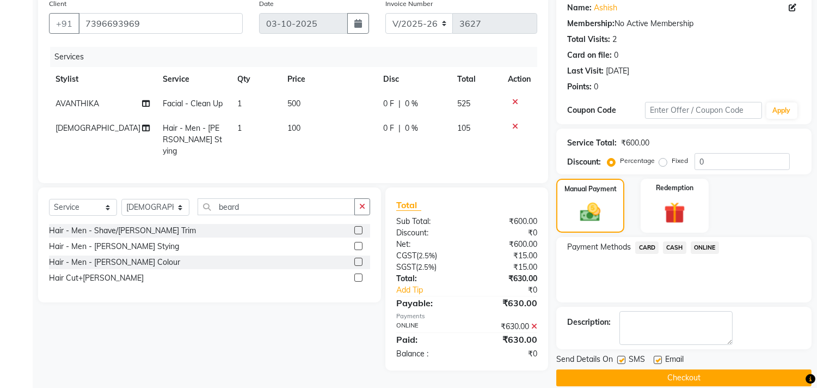
scroll to position [102, 0]
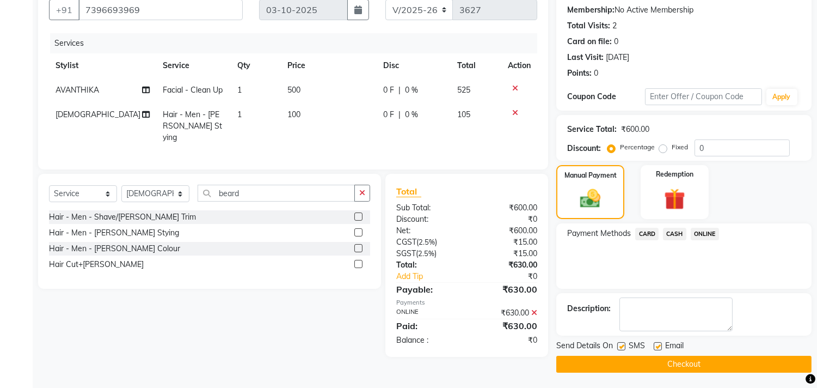
click at [658, 346] on label at bounding box center [658, 346] width 8 height 8
click at [658, 346] on input "checkbox" at bounding box center [657, 346] width 7 height 7
checkbox input "false"
click at [657, 359] on button "Checkout" at bounding box center [684, 364] width 255 height 17
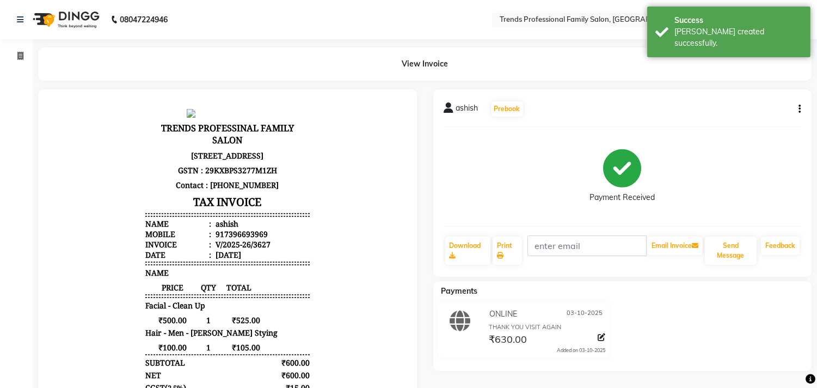
select select "service"
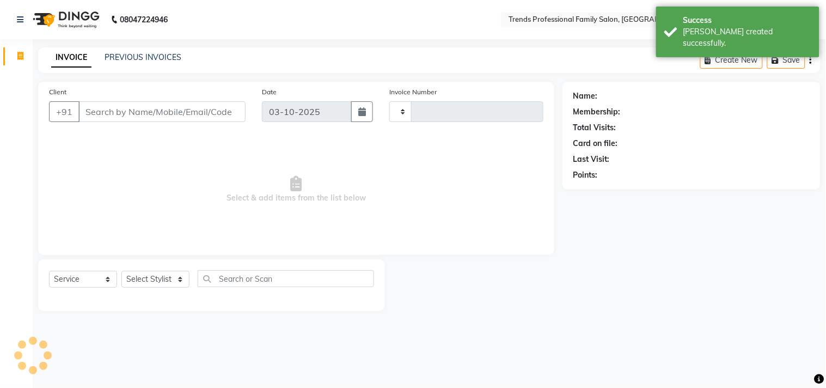
type input "3628"
select select "7345"
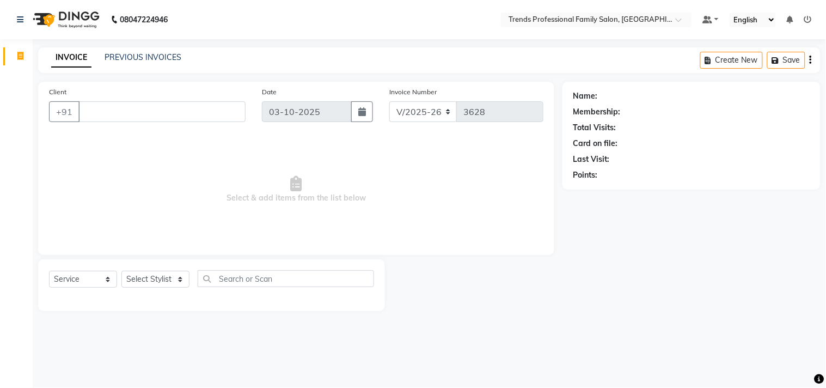
click at [163, 117] on input "Client" at bounding box center [161, 111] width 167 height 21
click at [160, 275] on select "Select Stylist AVANTHIKA [PERSON_NAME] [PERSON_NAME] [PERSON_NAME] RUSTHAM [PER…" at bounding box center [155, 279] width 68 height 17
select select "84239"
click at [121, 271] on select "Select Stylist AVANTHIKA [PERSON_NAME] [PERSON_NAME] [PERSON_NAME] RUSTHAM [PER…" at bounding box center [155, 279] width 68 height 17
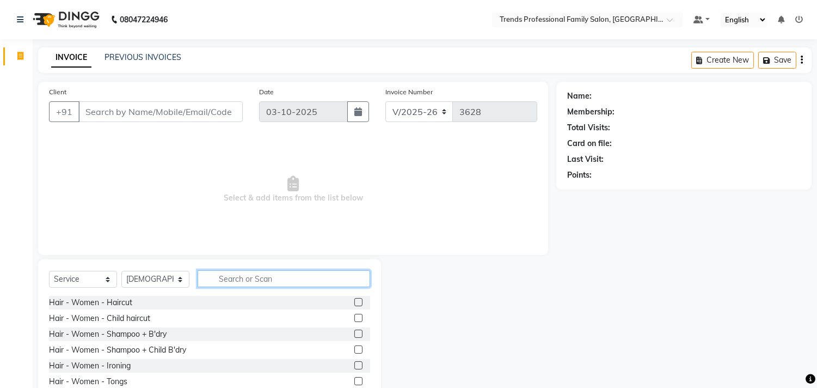
click at [251, 280] on input "text" at bounding box center [284, 278] width 173 height 17
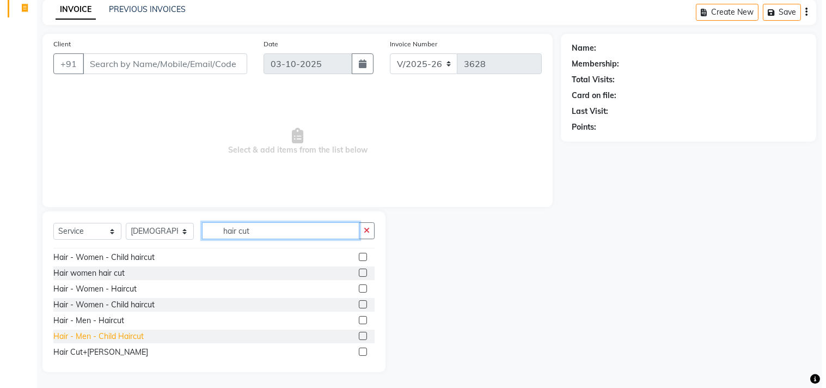
scroll to position [33, 0]
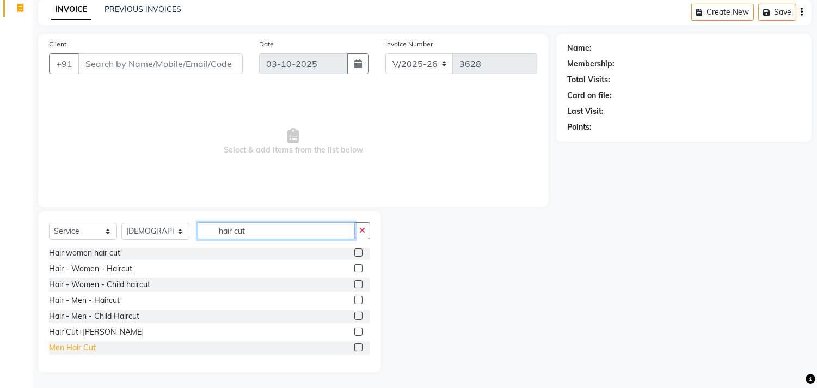
type input "hair cut"
click at [84, 345] on div "Men Hair Cut" at bounding box center [72, 347] width 47 height 11
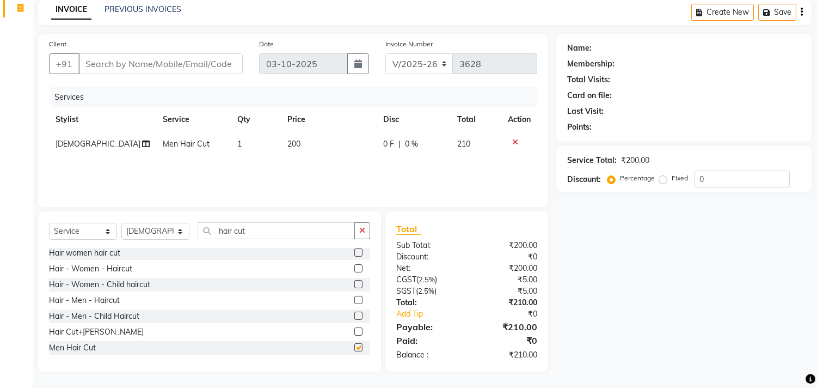
checkbox input "false"
drag, startPoint x: 262, startPoint y: 235, endPoint x: 158, endPoint y: 231, distance: 104.1
click at [158, 231] on div "Select Service Product Membership Package Voucher Prepaid Gift Card Select Styl…" at bounding box center [209, 235] width 321 height 26
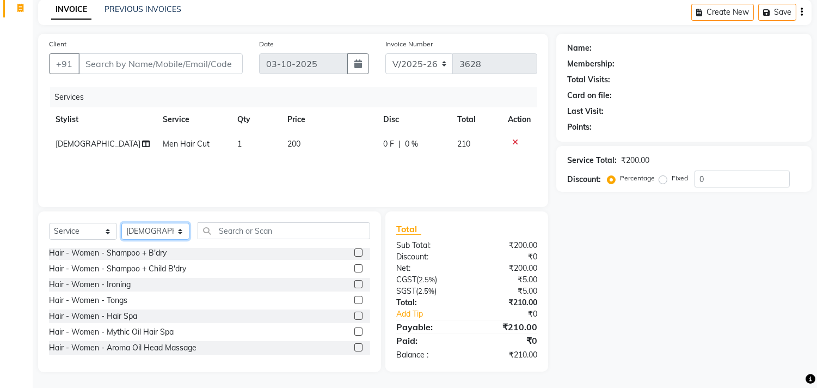
click at [162, 232] on select "Select Stylist AVANTHIKA [PERSON_NAME] [PERSON_NAME] [PERSON_NAME] RUSTHAM [PER…" at bounding box center [155, 231] width 68 height 17
select select "63519"
click at [121, 223] on select "Select Stylist AVANTHIKA [PERSON_NAME] [PERSON_NAME] [PERSON_NAME] RUSTHAM [PER…" at bounding box center [155, 231] width 68 height 17
click at [282, 233] on input "text" at bounding box center [284, 230] width 173 height 17
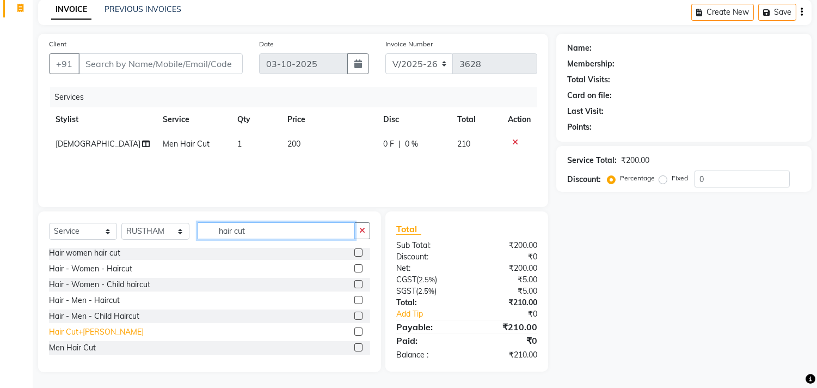
type input "hair cut"
click at [84, 328] on div "Hair Cut+[PERSON_NAME]" at bounding box center [96, 331] width 95 height 11
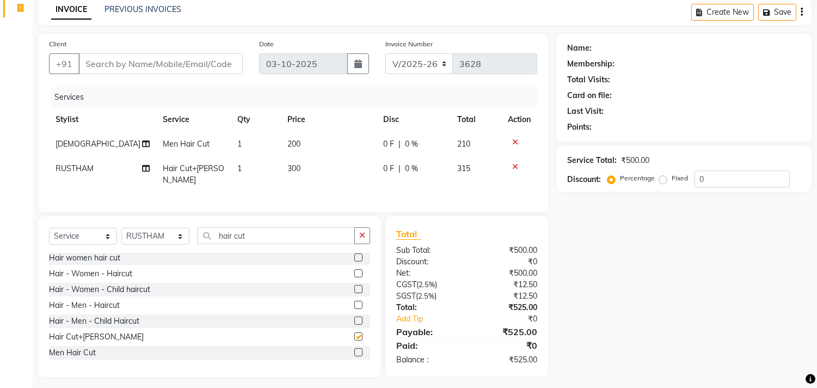
checkbox input "false"
click at [369, 230] on button "button" at bounding box center [363, 235] width 16 height 17
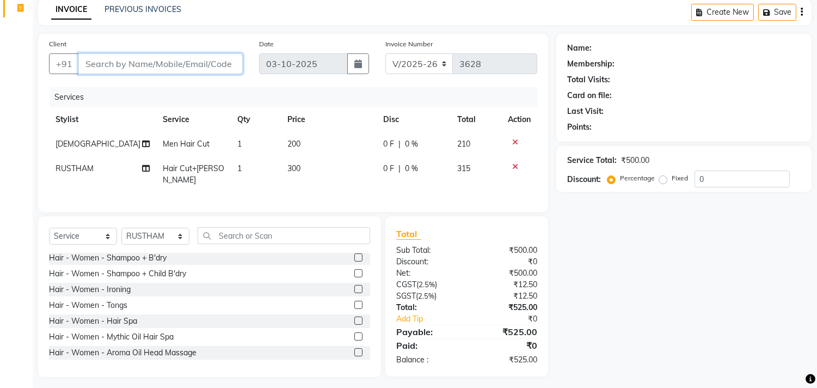
click at [160, 64] on input "Client" at bounding box center [160, 63] width 164 height 21
type input "7898909900"
click at [208, 68] on span "Add Client" at bounding box center [214, 63] width 43 height 11
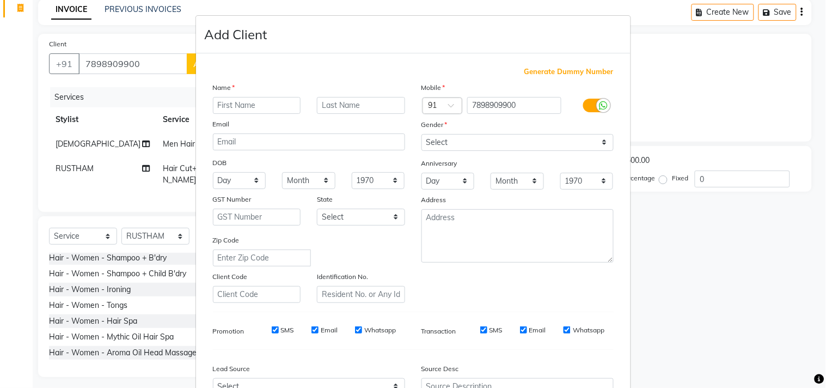
click at [216, 99] on input "text" at bounding box center [257, 105] width 88 height 17
type input "tanishk"
click at [453, 149] on select "Select [DEMOGRAPHIC_DATA] [DEMOGRAPHIC_DATA] Other Prefer Not To Say" at bounding box center [518, 142] width 192 height 17
select select "[DEMOGRAPHIC_DATA]"
click at [422, 134] on select "Select [DEMOGRAPHIC_DATA] [DEMOGRAPHIC_DATA] Other Prefer Not To Say" at bounding box center [518, 142] width 192 height 17
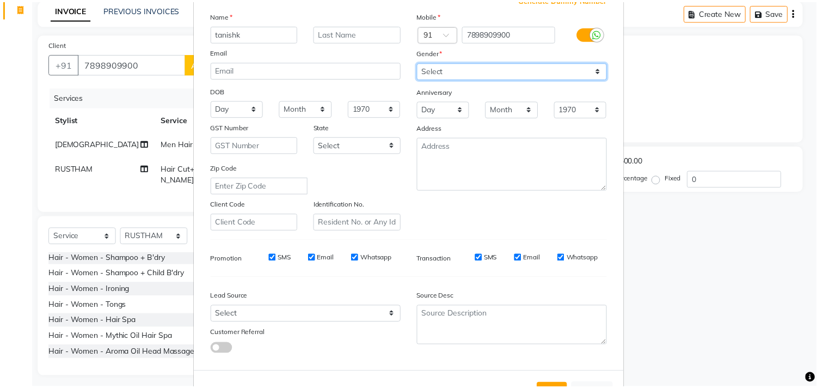
scroll to position [115, 0]
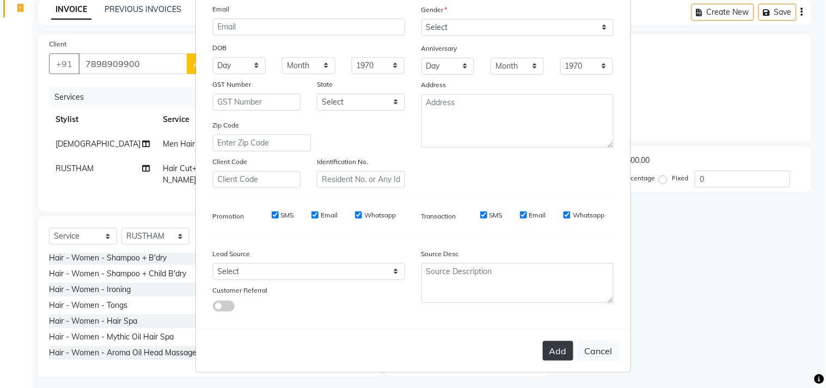
click at [553, 355] on button "Add" at bounding box center [558, 351] width 30 height 20
select select
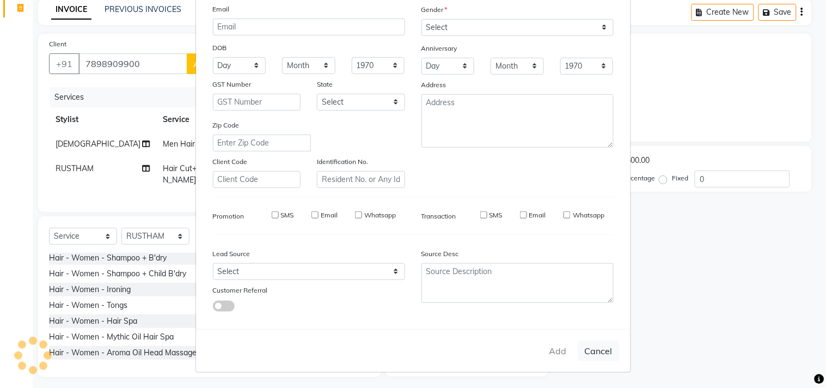
select select
checkbox input "false"
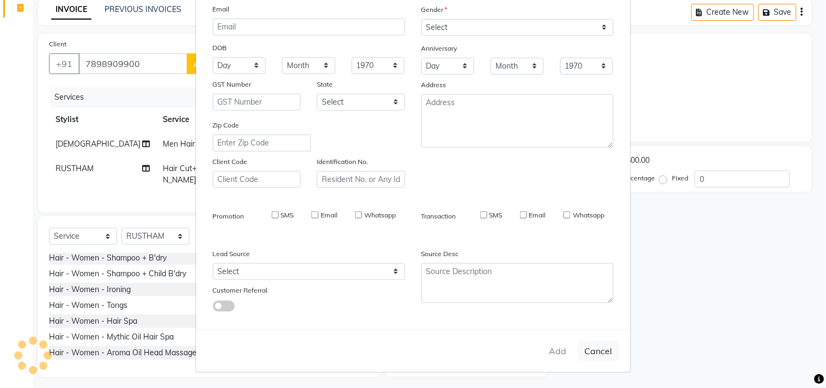
checkbox input "false"
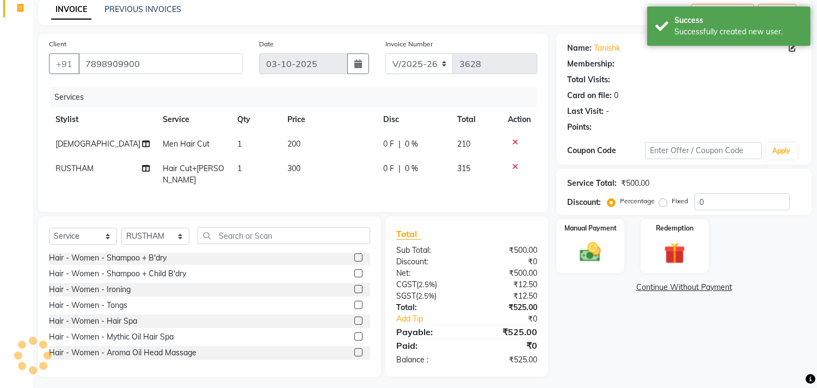
scroll to position [51, 0]
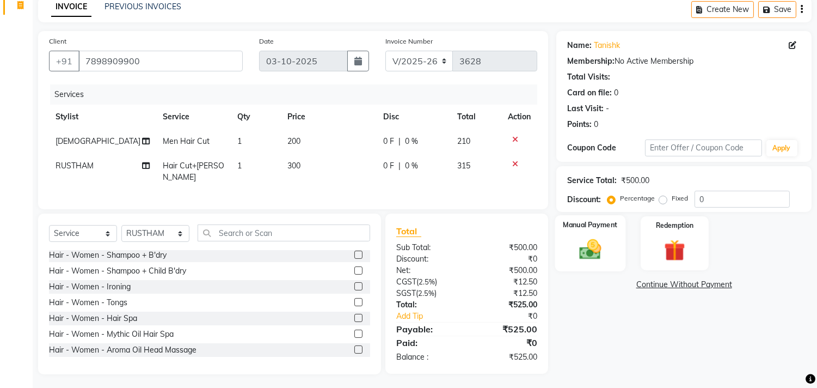
click at [582, 249] on img at bounding box center [591, 250] width 36 height 26
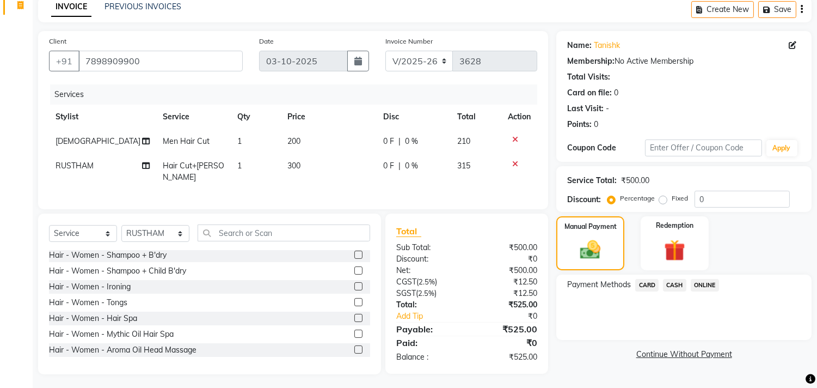
click at [701, 282] on span "ONLINE" at bounding box center [705, 285] width 28 height 13
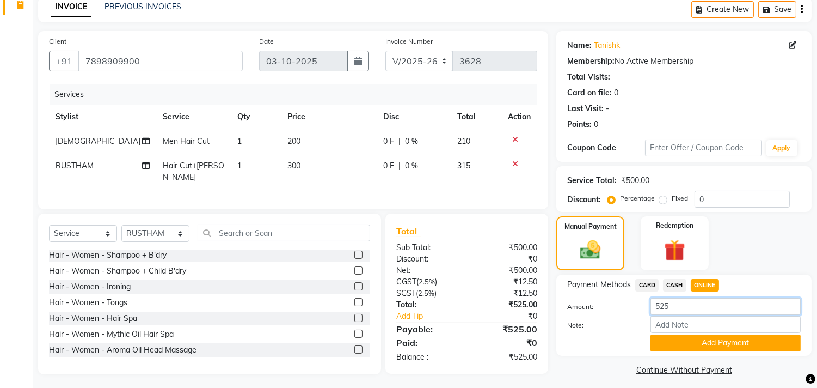
click at [680, 308] on input "525" at bounding box center [726, 306] width 150 height 17
click at [673, 345] on button "Add Payment" at bounding box center [726, 342] width 150 height 17
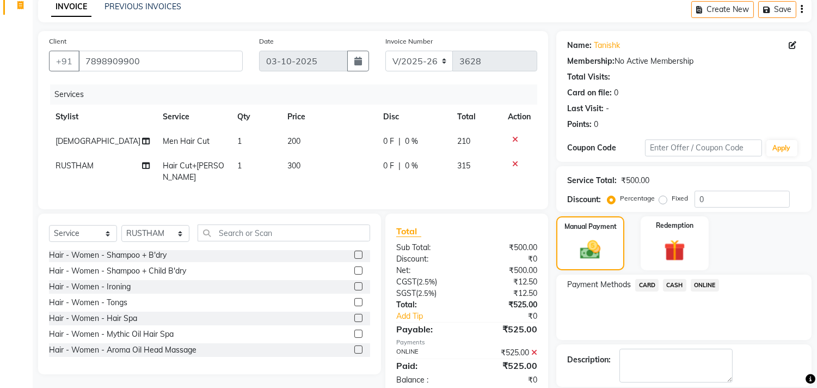
click at [709, 282] on span "ONLINE" at bounding box center [705, 285] width 28 height 13
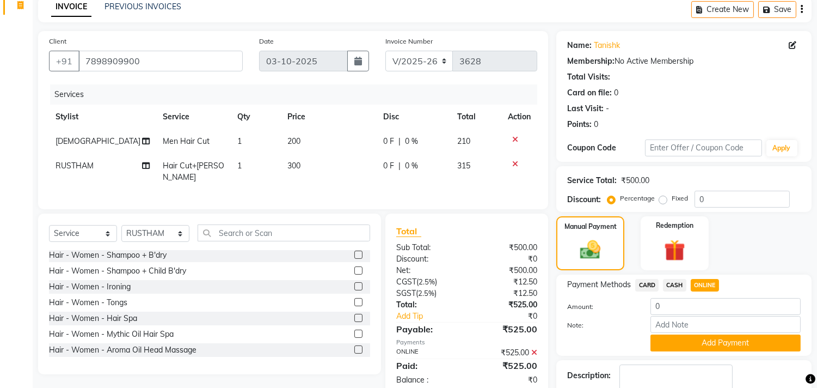
click at [538, 347] on div "₹525.00" at bounding box center [506, 352] width 79 height 11
click at [537, 349] on icon at bounding box center [535, 353] width 6 height 8
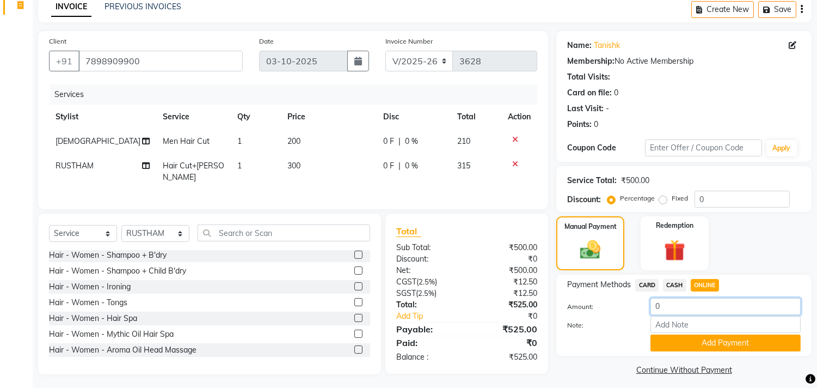
click at [680, 314] on input "0" at bounding box center [726, 306] width 150 height 17
click at [677, 288] on span "CASH" at bounding box center [674, 285] width 23 height 13
type input "525"
click at [694, 282] on span "ONLINE" at bounding box center [705, 285] width 28 height 13
click at [688, 319] on input "Note:" at bounding box center [726, 324] width 150 height 17
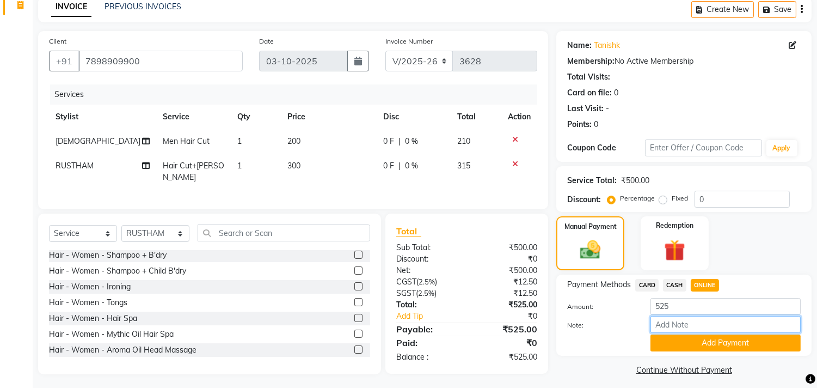
type input "THANK YOU VISIT AGAIN"
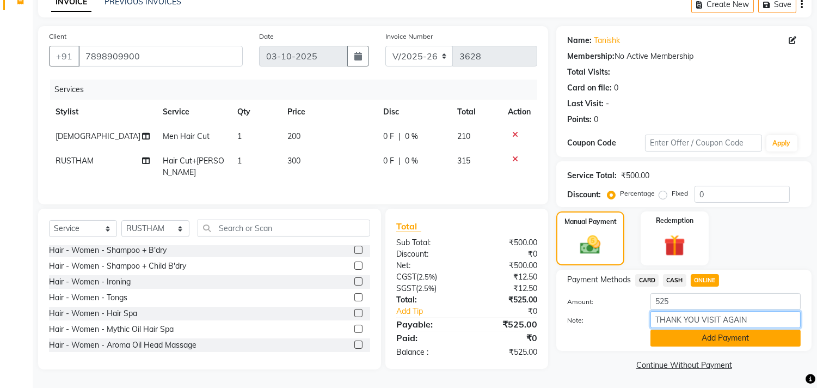
scroll to position [57, 0]
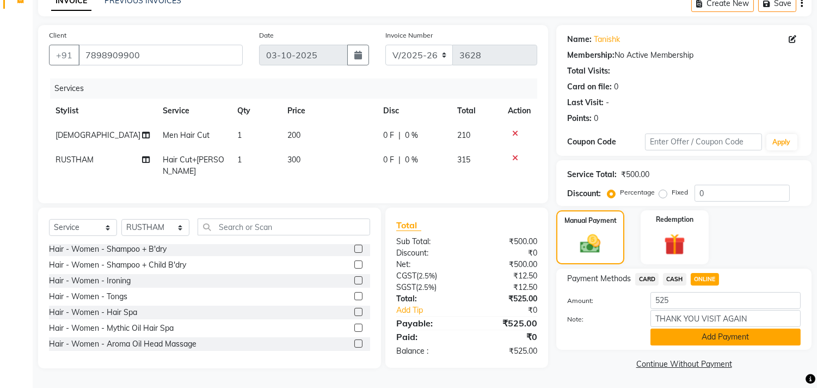
click at [713, 338] on button "Add Payment" at bounding box center [726, 336] width 150 height 17
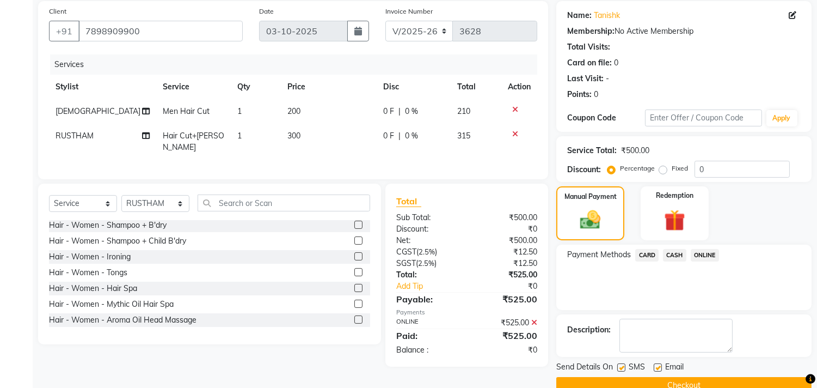
scroll to position [102, 0]
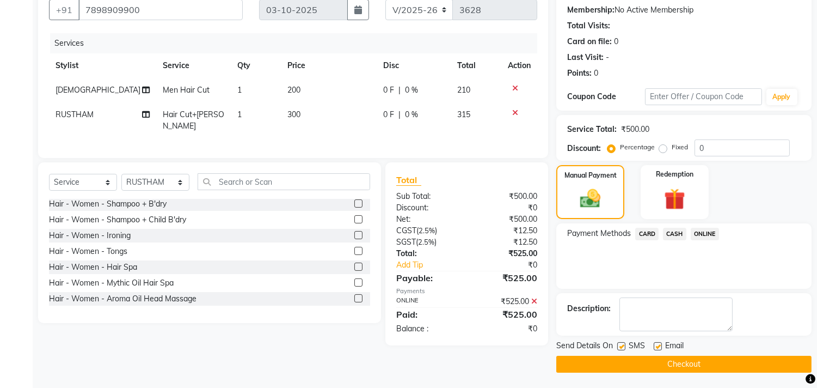
drag, startPoint x: 658, startPoint y: 345, endPoint x: 659, endPoint y: 359, distance: 14.7
click at [659, 345] on label at bounding box center [658, 346] width 8 height 8
click at [659, 345] on input "checkbox" at bounding box center [657, 346] width 7 height 7
checkbox input "false"
drag, startPoint x: 659, startPoint y: 359, endPoint x: 557, endPoint y: 298, distance: 119.5
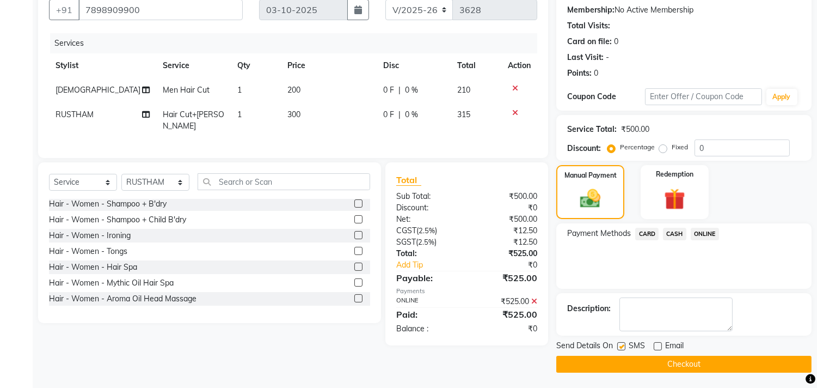
click at [660, 357] on button "Checkout" at bounding box center [684, 364] width 255 height 17
